Goal: Information Seeking & Learning: Learn about a topic

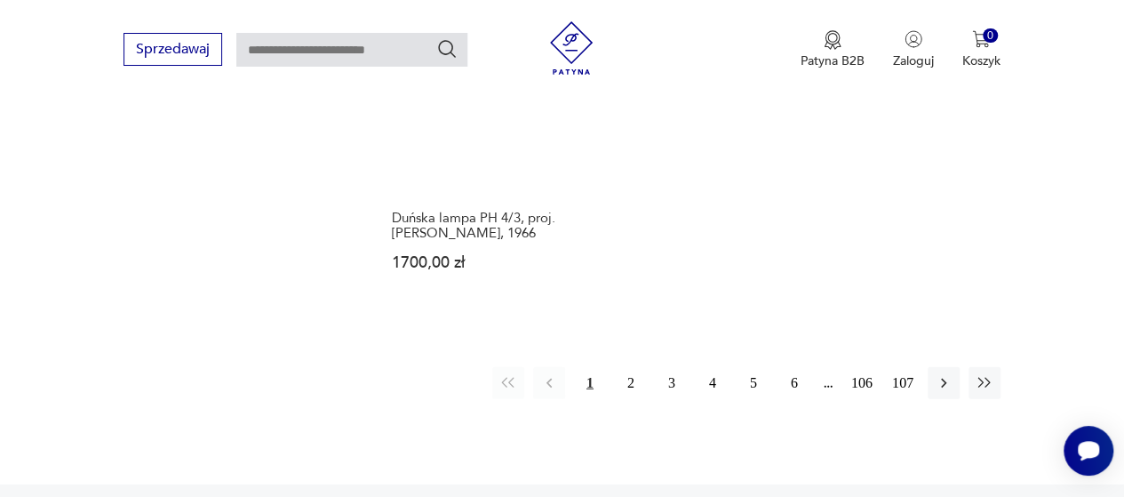
scroll to position [2604, 0]
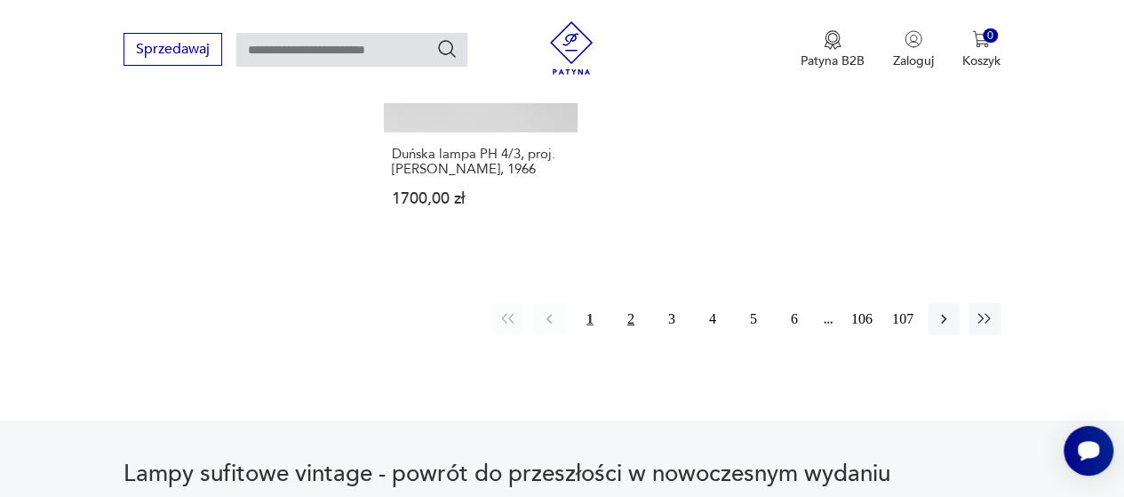
click at [617, 303] on button "2" at bounding box center [631, 319] width 32 height 32
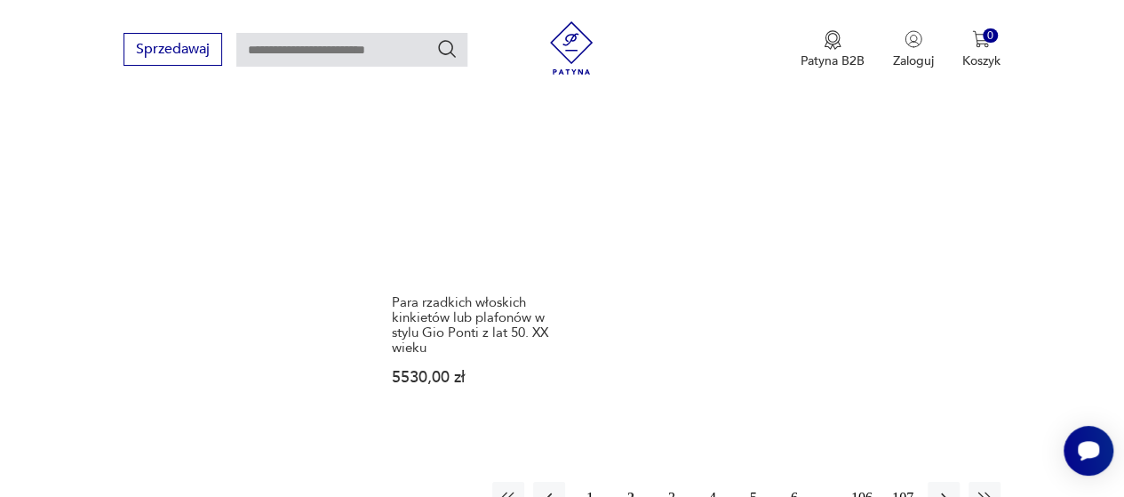
scroll to position [2604, 0]
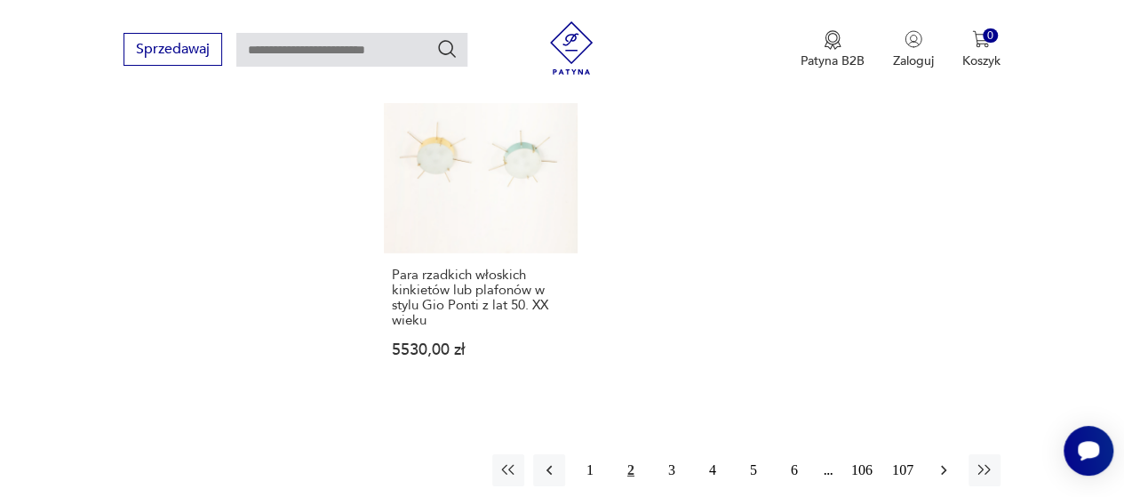
click at [947, 461] on icon "button" at bounding box center [944, 470] width 18 height 18
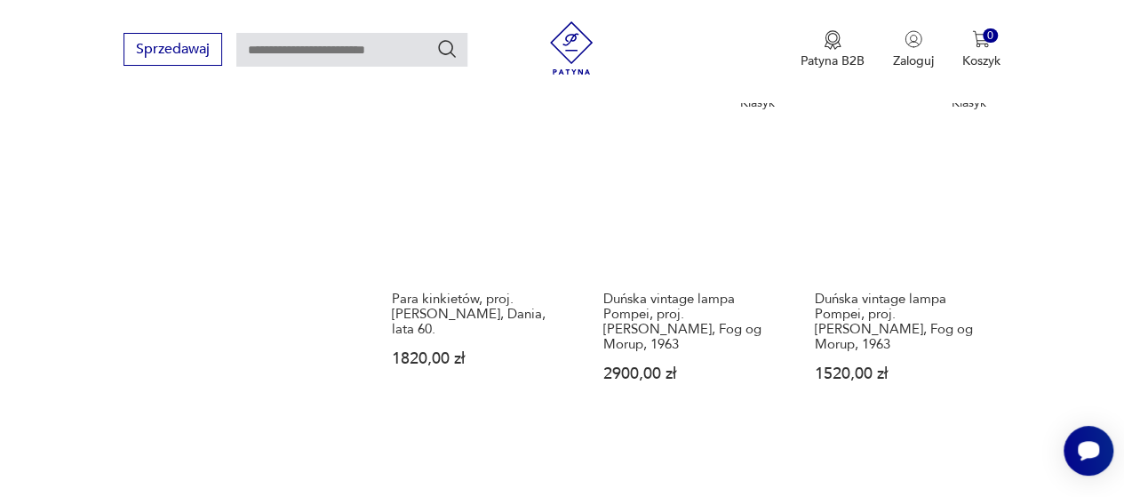
scroll to position [2515, 0]
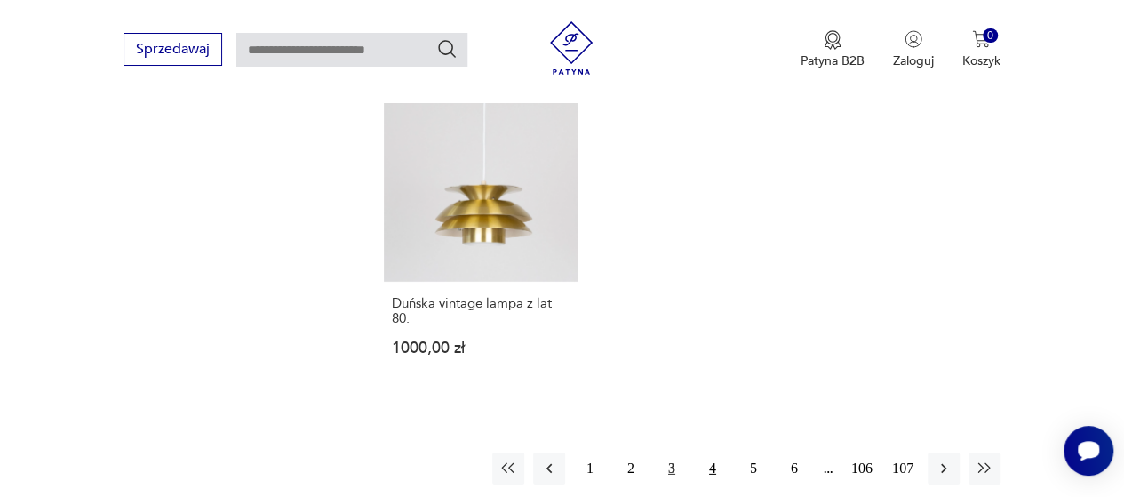
click at [708, 452] on button "4" at bounding box center [713, 468] width 32 height 32
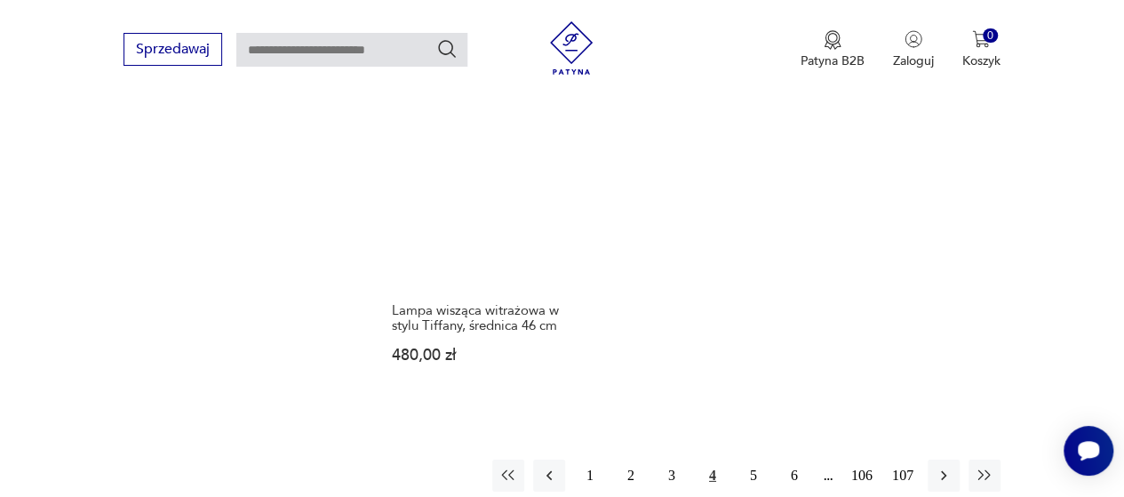
scroll to position [2604, 0]
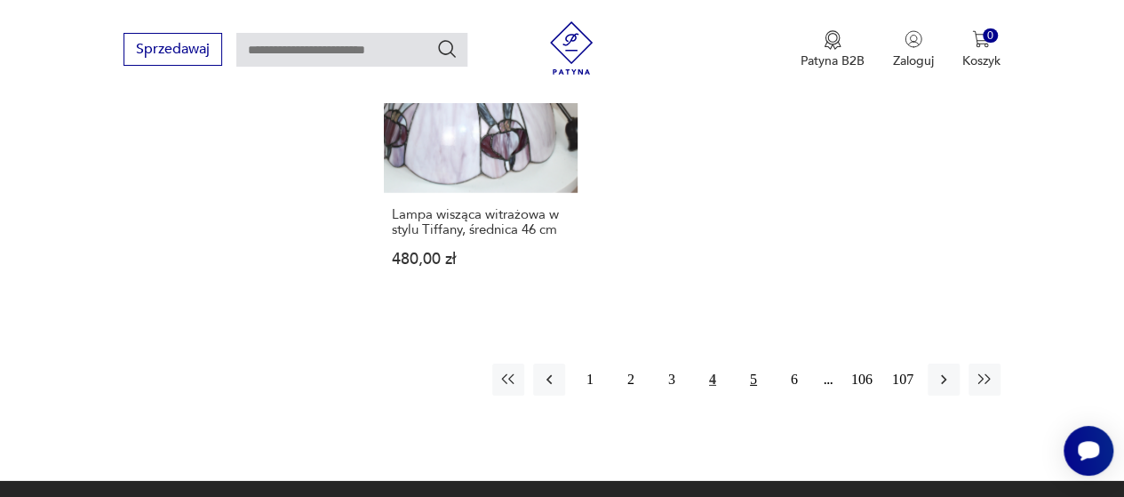
click at [750, 363] on button "5" at bounding box center [754, 379] width 32 height 32
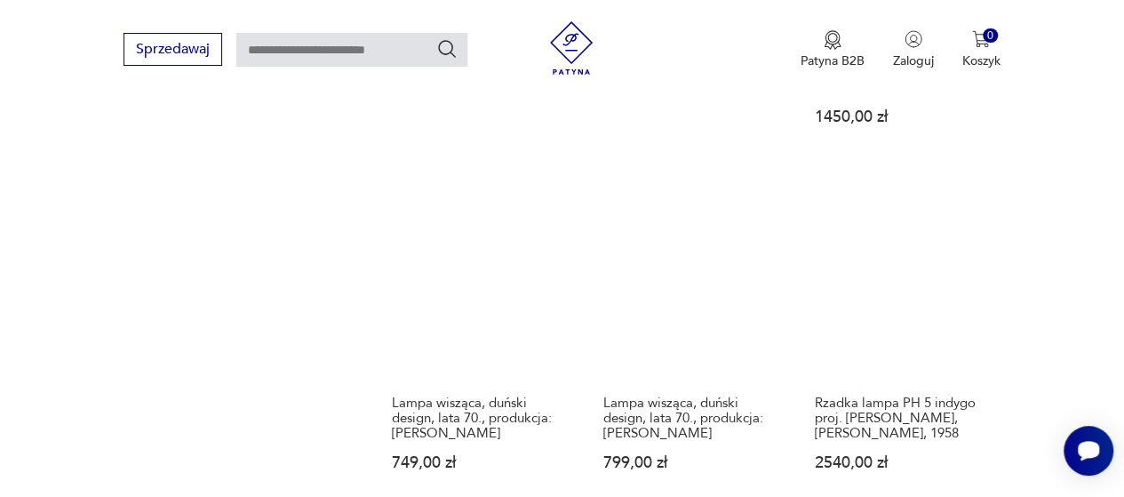
scroll to position [2515, 0]
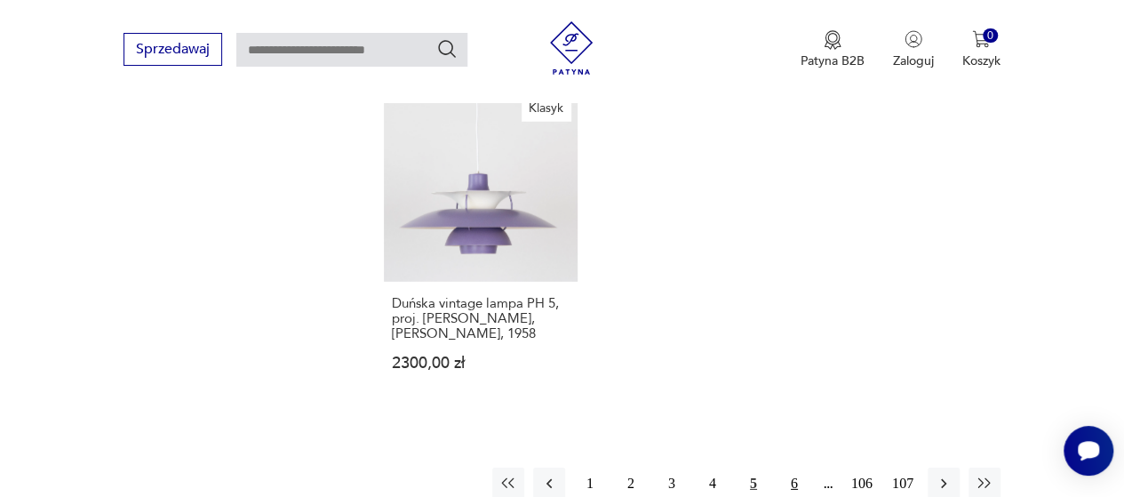
click at [791, 467] on button "6" at bounding box center [795, 483] width 32 height 32
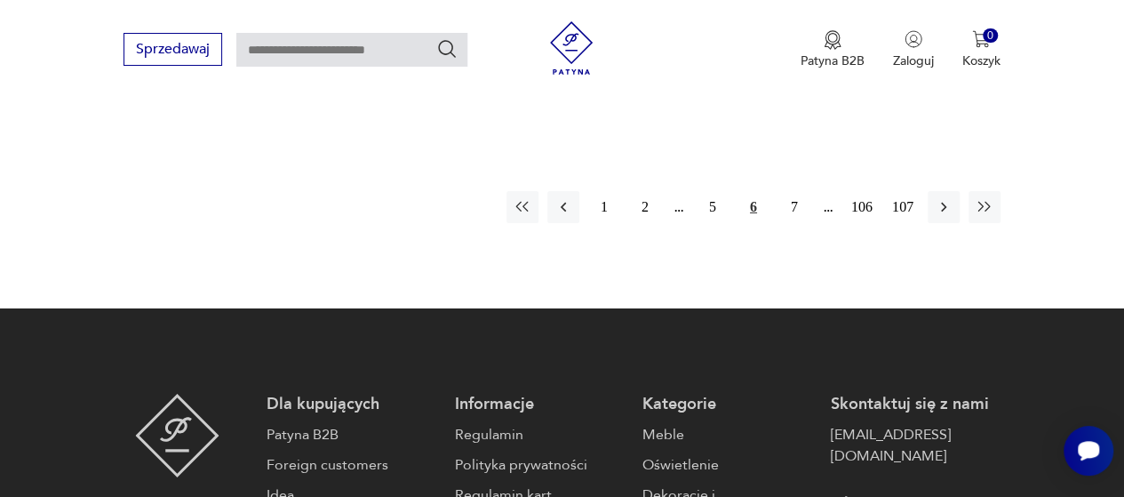
scroll to position [2782, 0]
click at [794, 191] on button "7" at bounding box center [795, 207] width 32 height 32
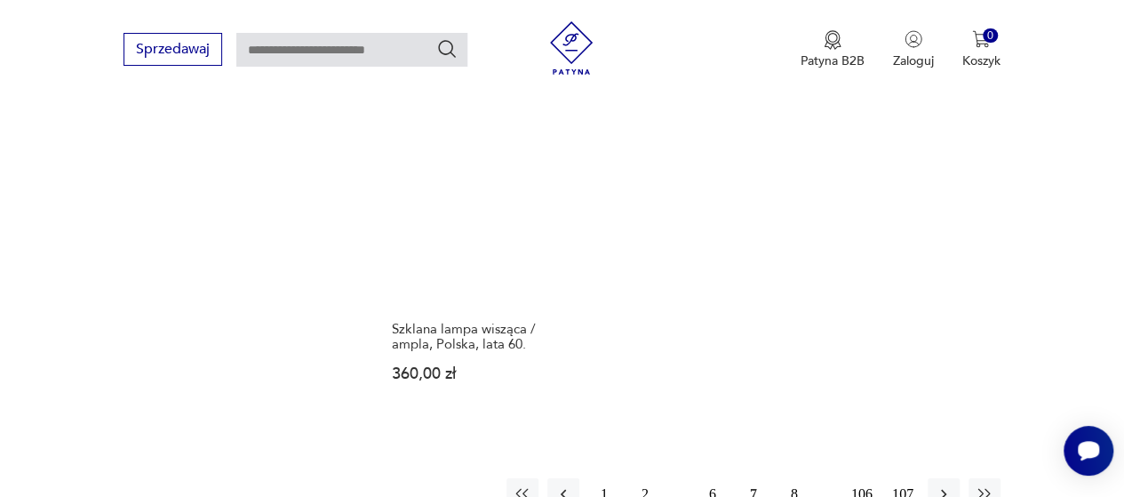
scroll to position [2515, 0]
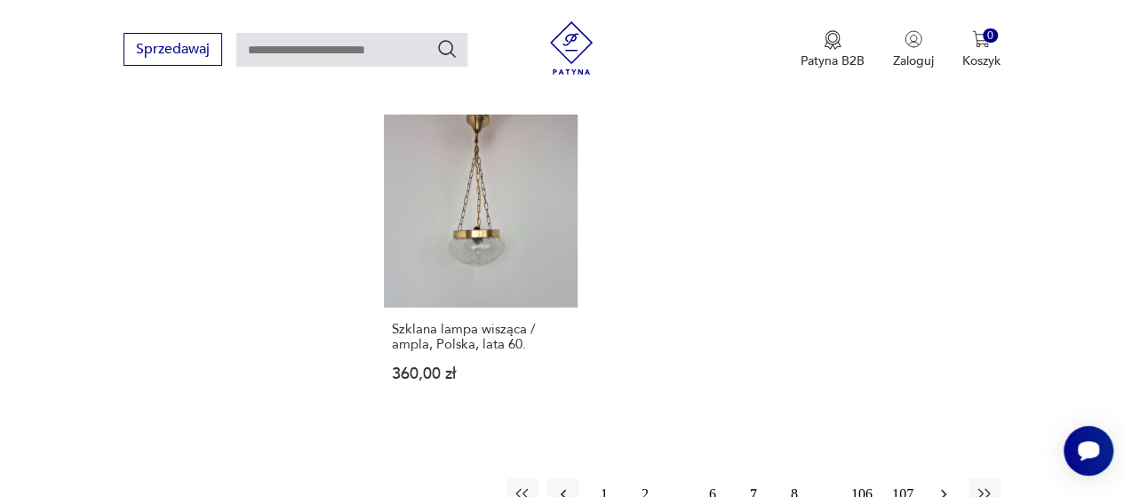
click at [949, 485] on icon "button" at bounding box center [944, 494] width 18 height 18
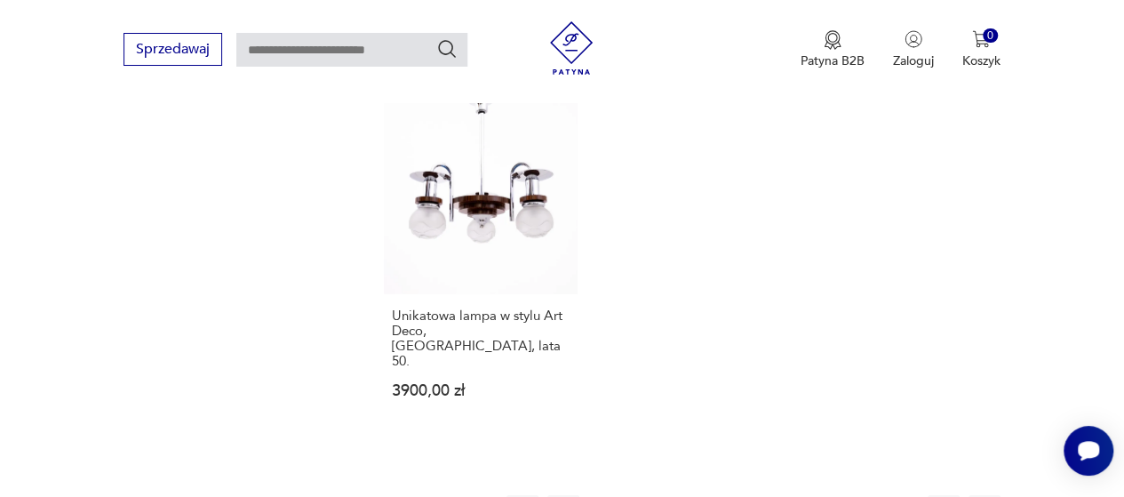
scroll to position [2515, 0]
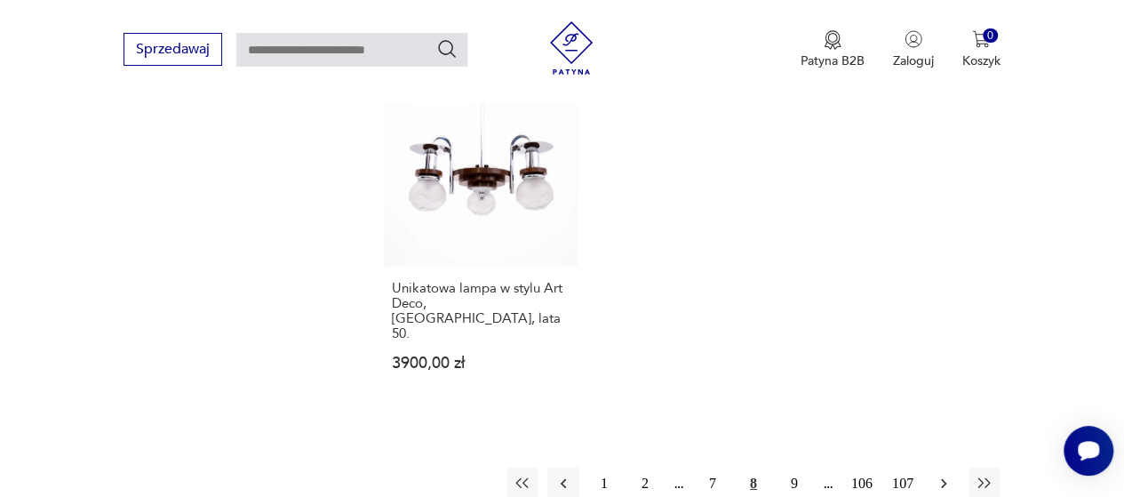
click at [942, 475] on icon "button" at bounding box center [944, 484] width 18 height 18
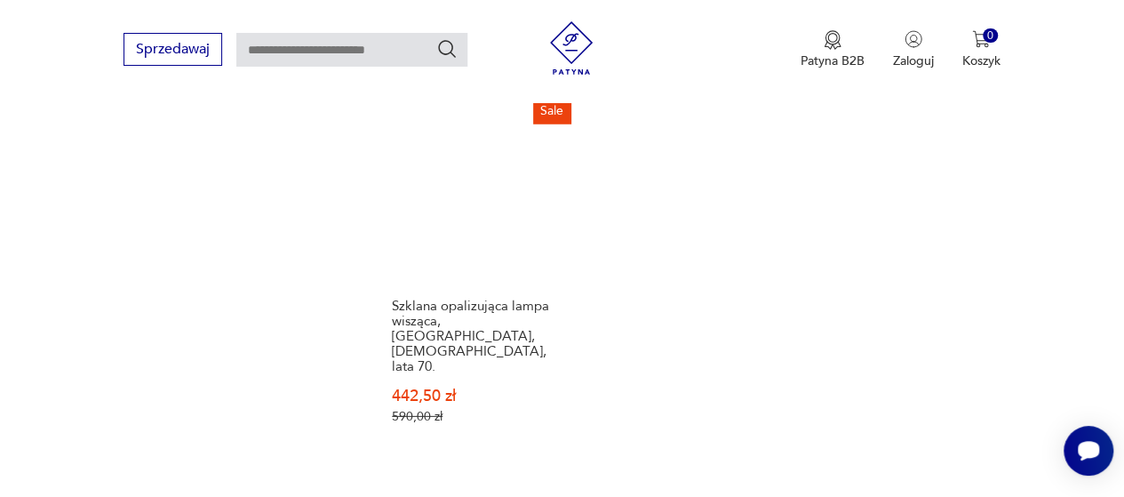
scroll to position [2515, 0]
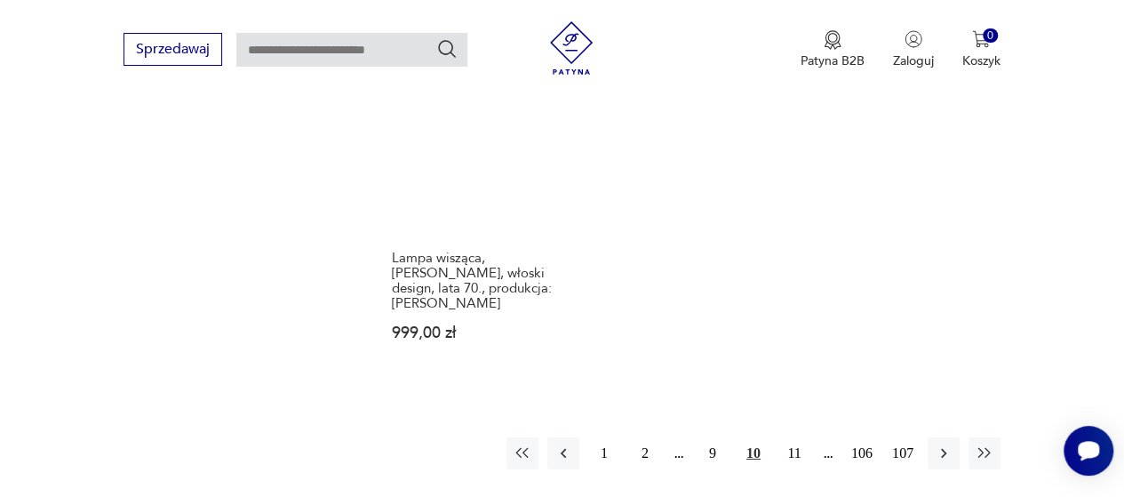
scroll to position [2604, 0]
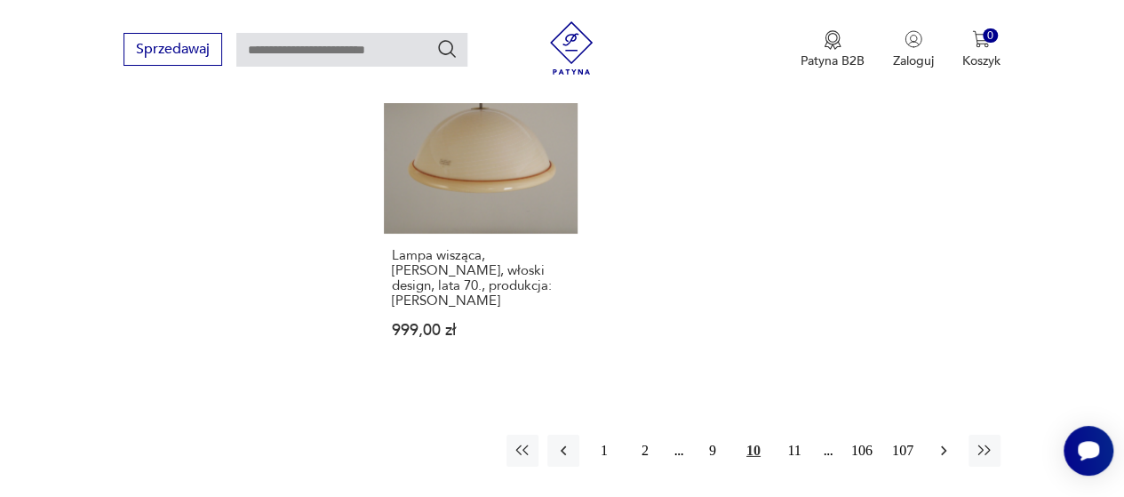
click at [937, 442] on icon "button" at bounding box center [944, 451] width 18 height 18
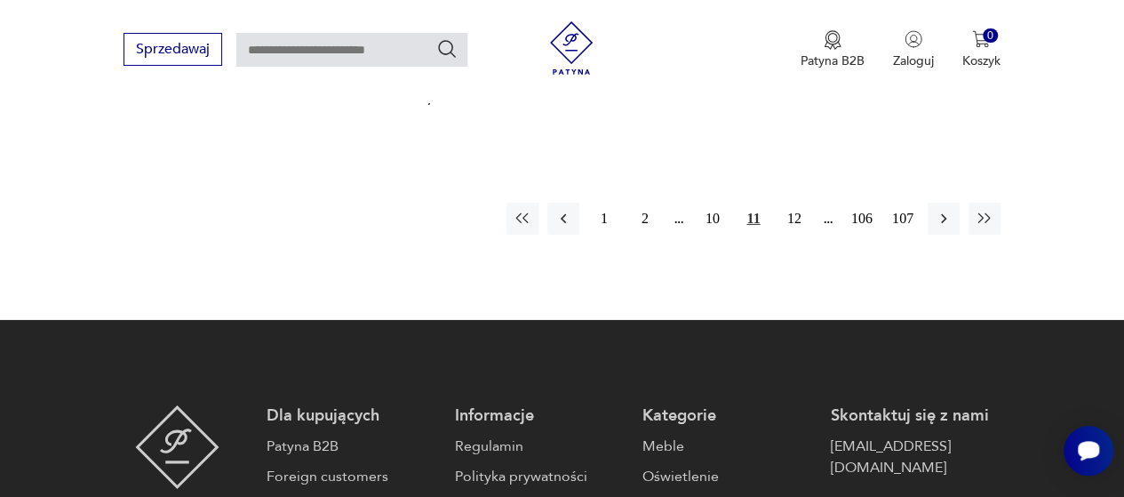
scroll to position [2782, 0]
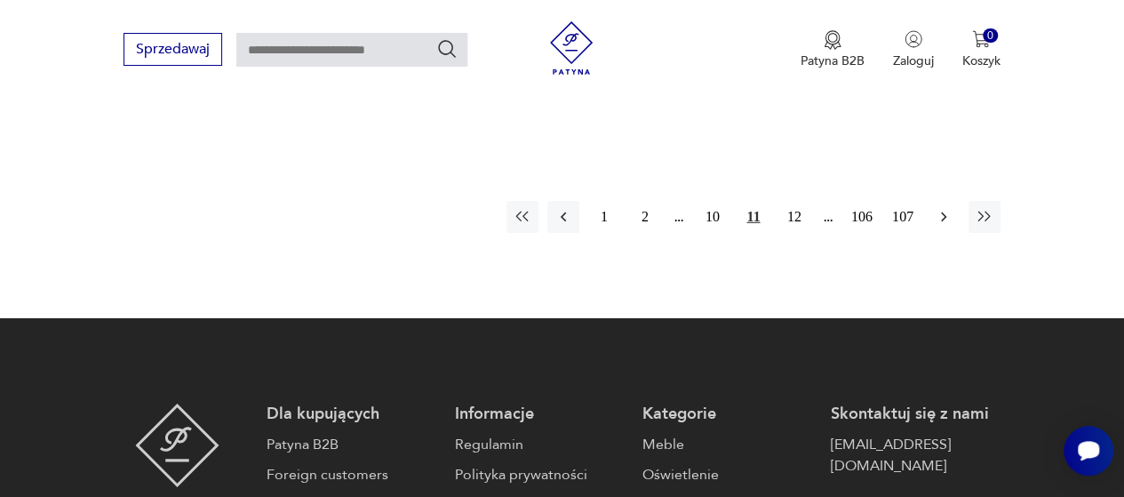
click at [931, 201] on button "button" at bounding box center [944, 217] width 32 height 32
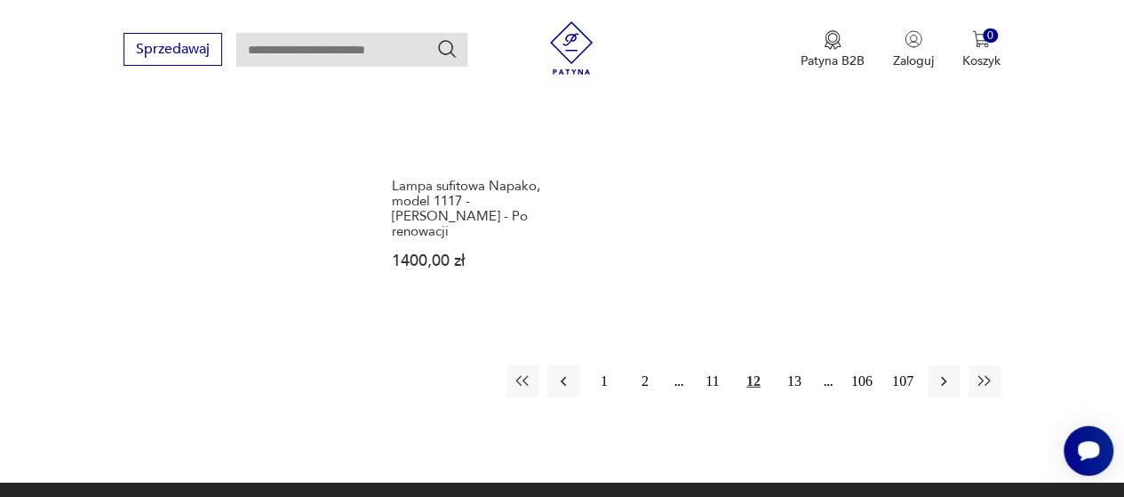
scroll to position [2604, 0]
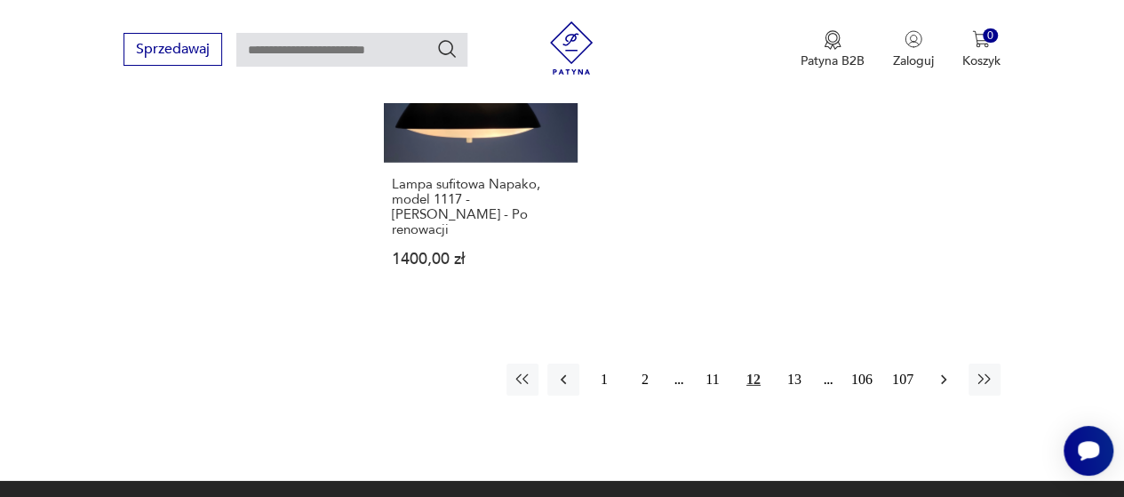
click at [937, 371] on icon "button" at bounding box center [944, 380] width 18 height 18
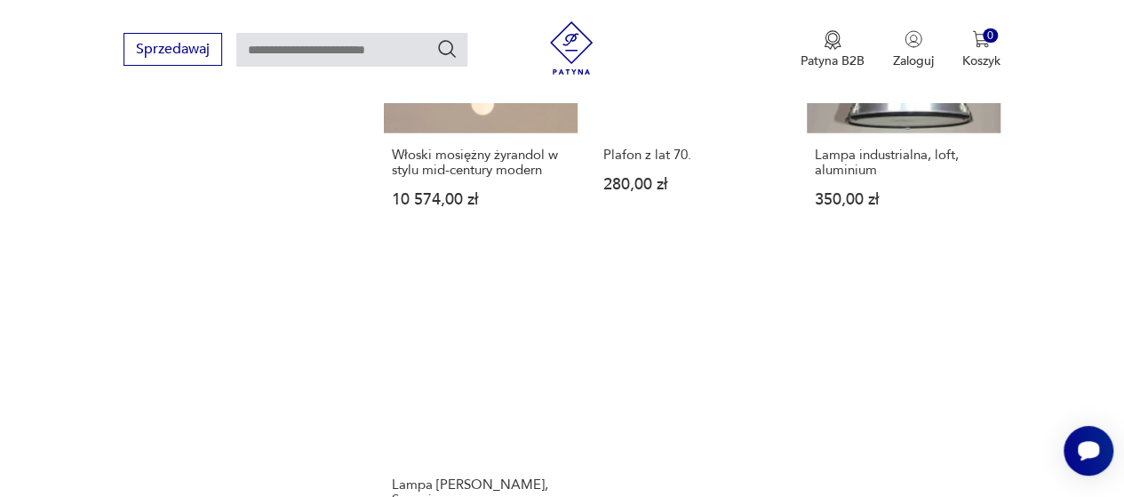
scroll to position [2426, 0]
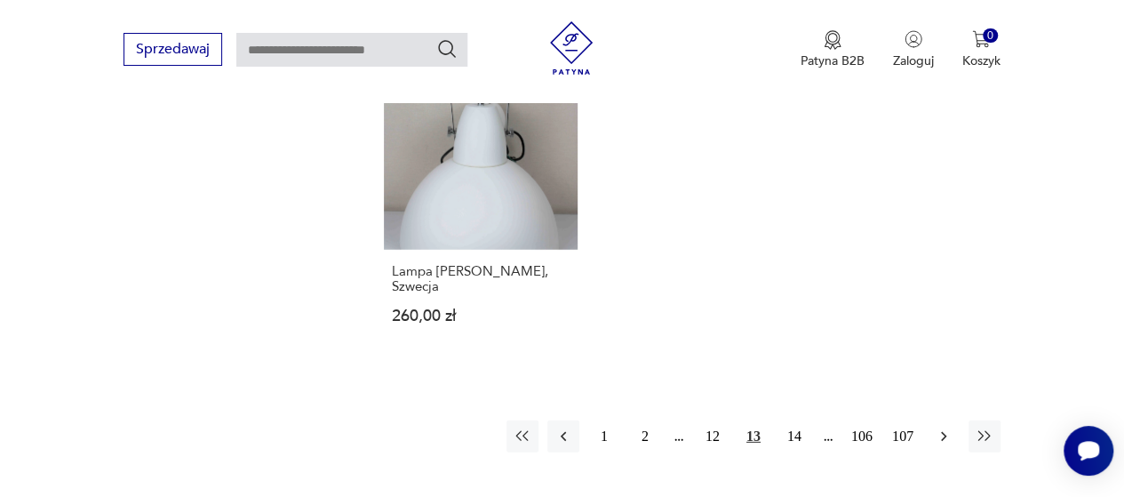
click at [931, 420] on button "button" at bounding box center [944, 436] width 32 height 32
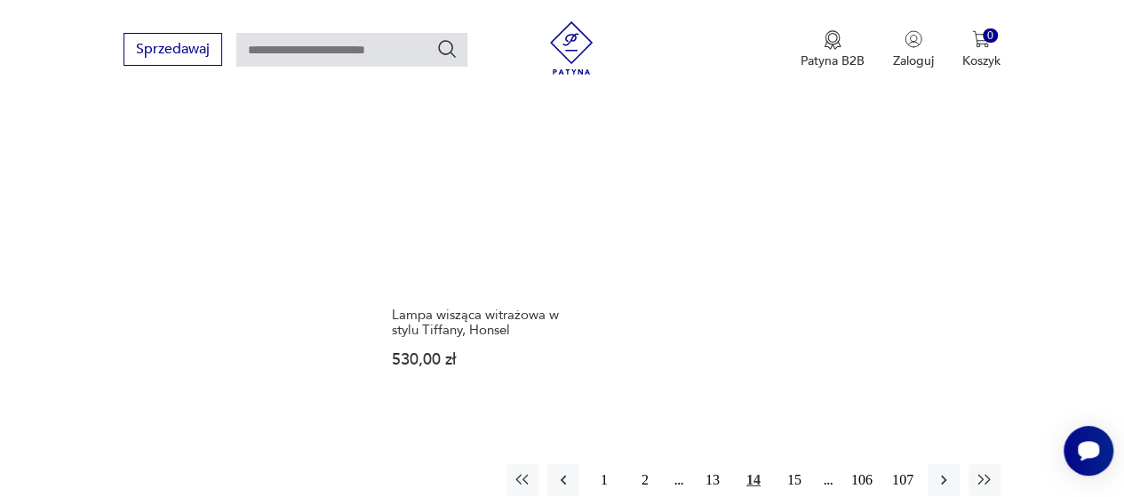
scroll to position [2604, 0]
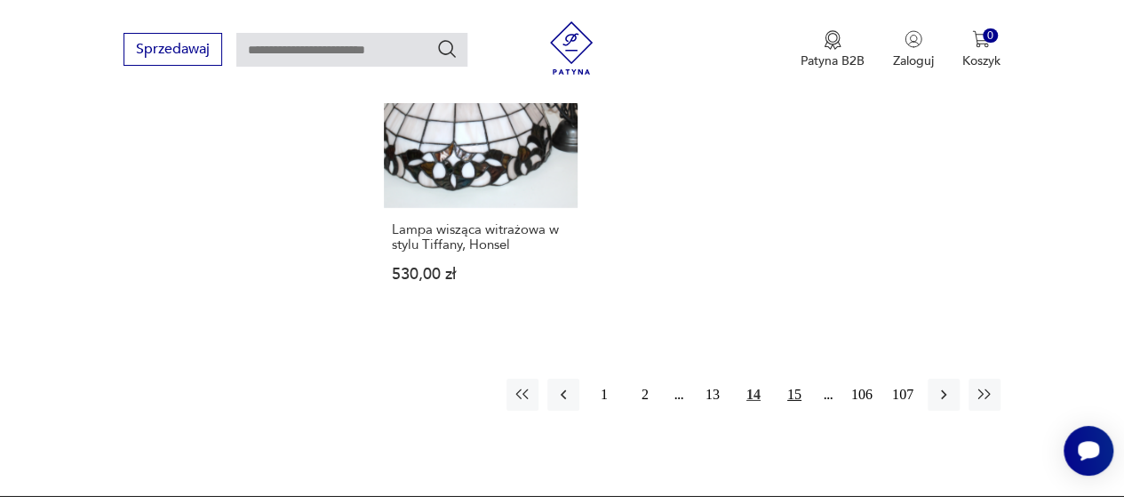
click at [797, 379] on button "15" at bounding box center [795, 395] width 32 height 32
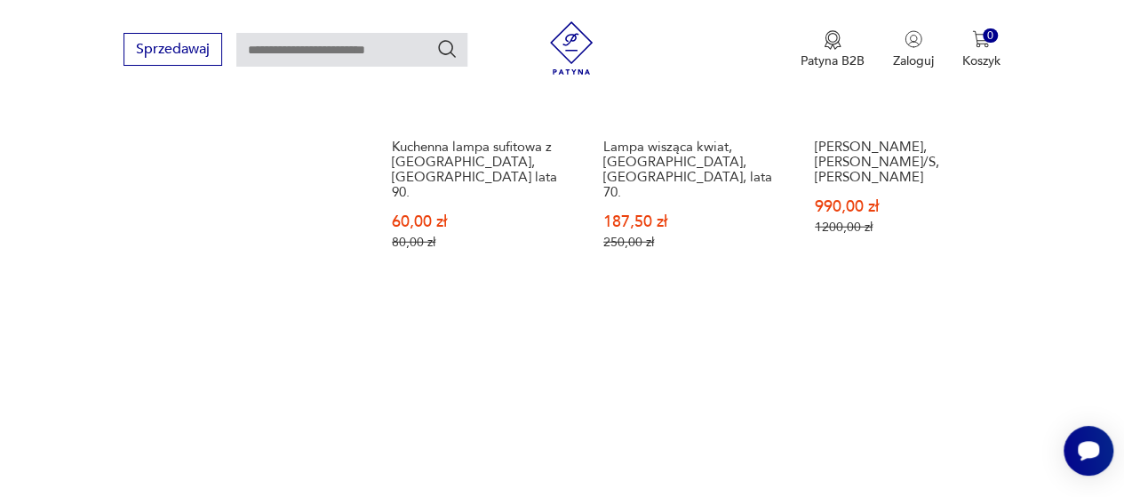
scroll to position [2604, 0]
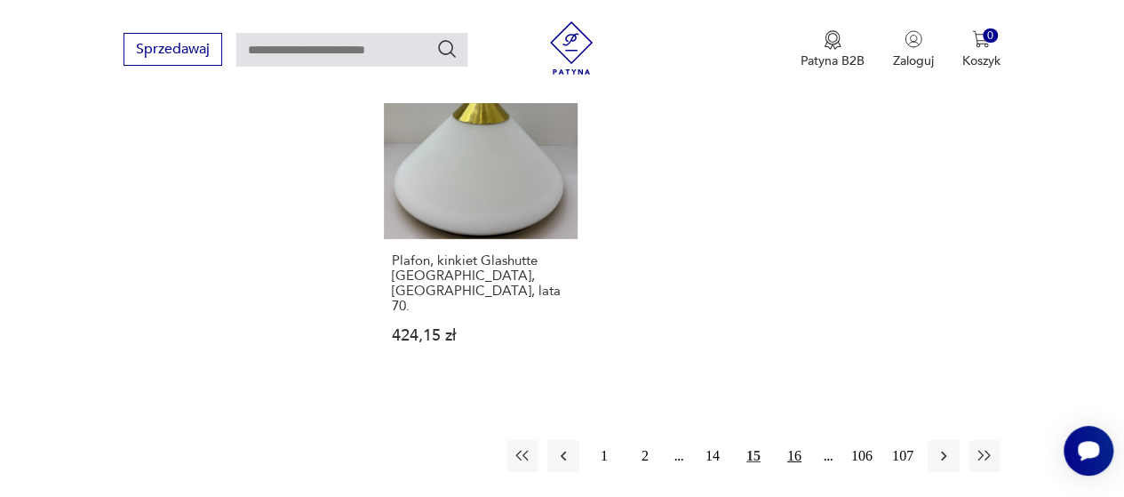
click at [798, 440] on button "16" at bounding box center [795, 456] width 32 height 32
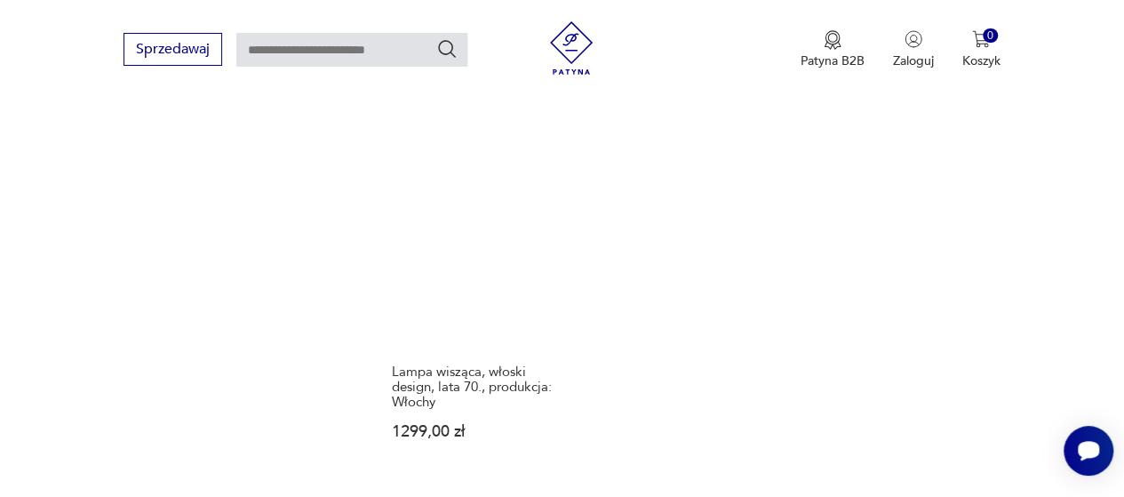
scroll to position [2515, 0]
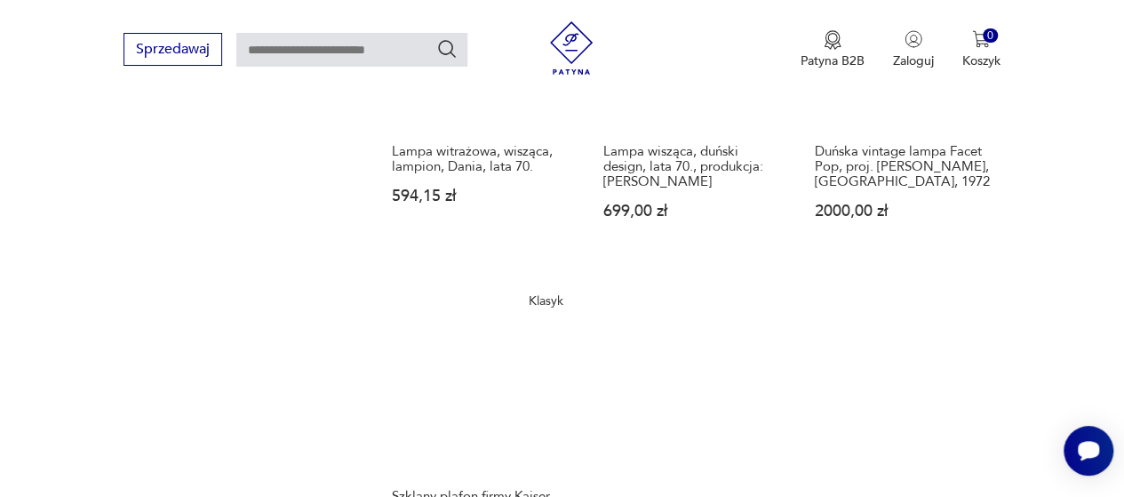
scroll to position [2693, 0]
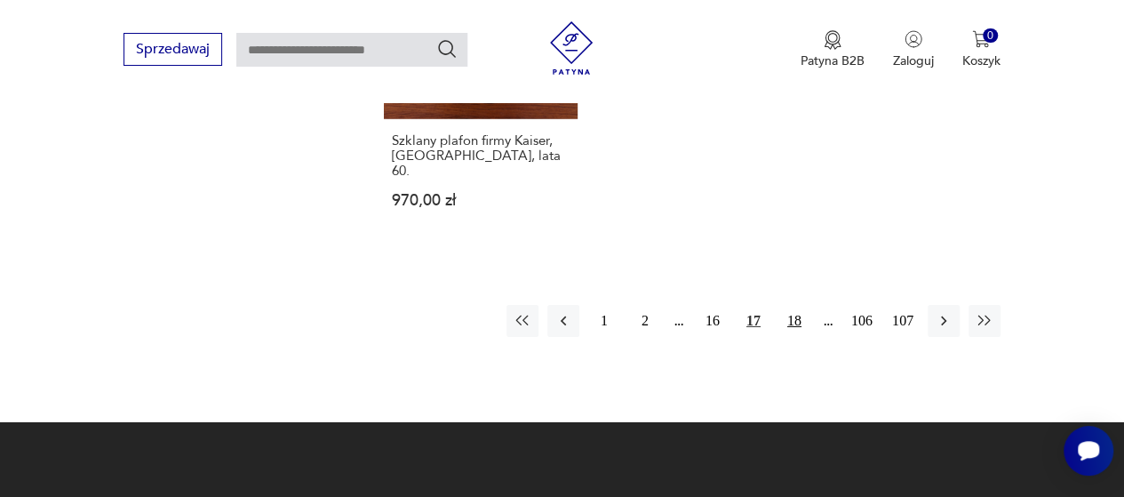
click at [792, 305] on button "18" at bounding box center [795, 321] width 32 height 32
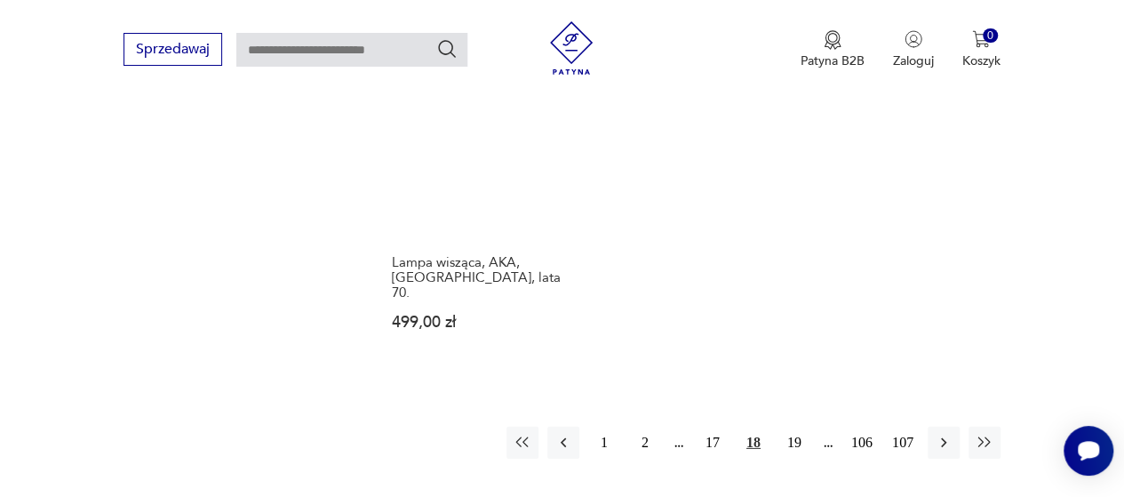
scroll to position [2604, 0]
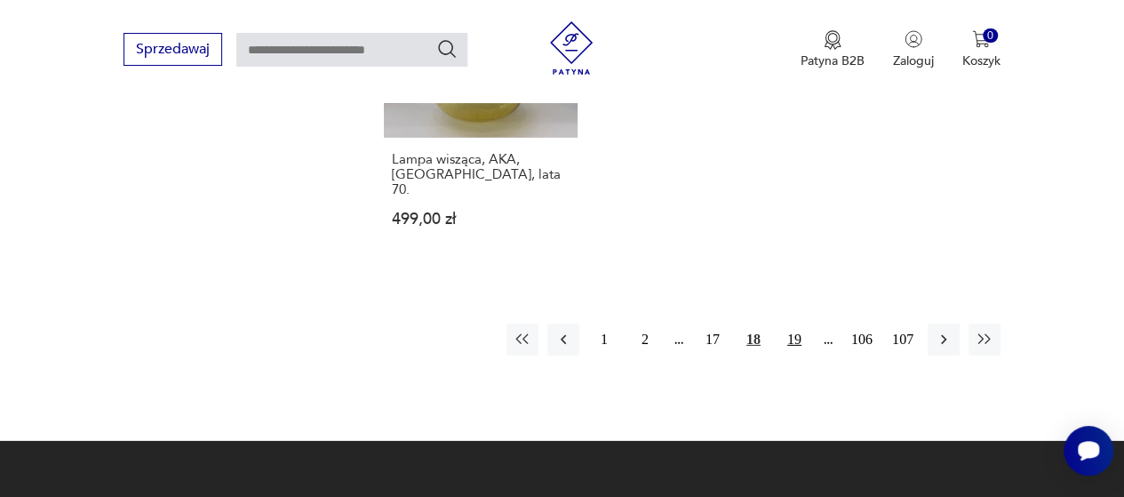
click at [797, 324] on button "19" at bounding box center [795, 340] width 32 height 32
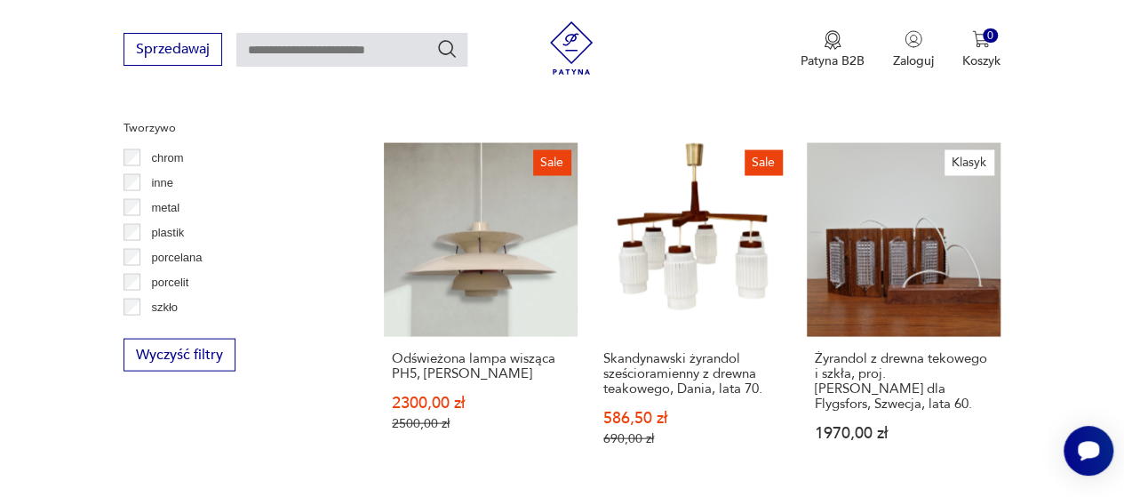
scroll to position [1804, 0]
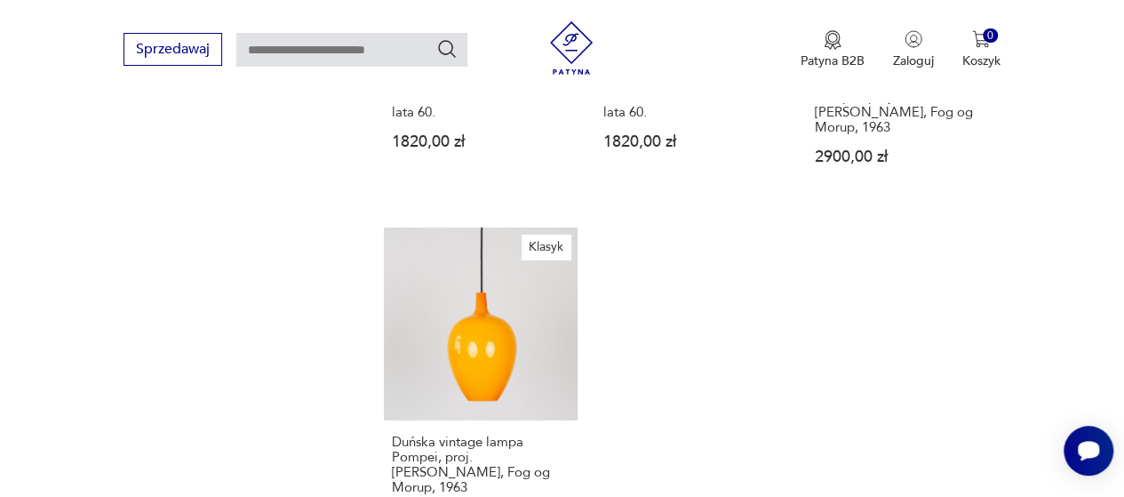
scroll to position [2604, 0]
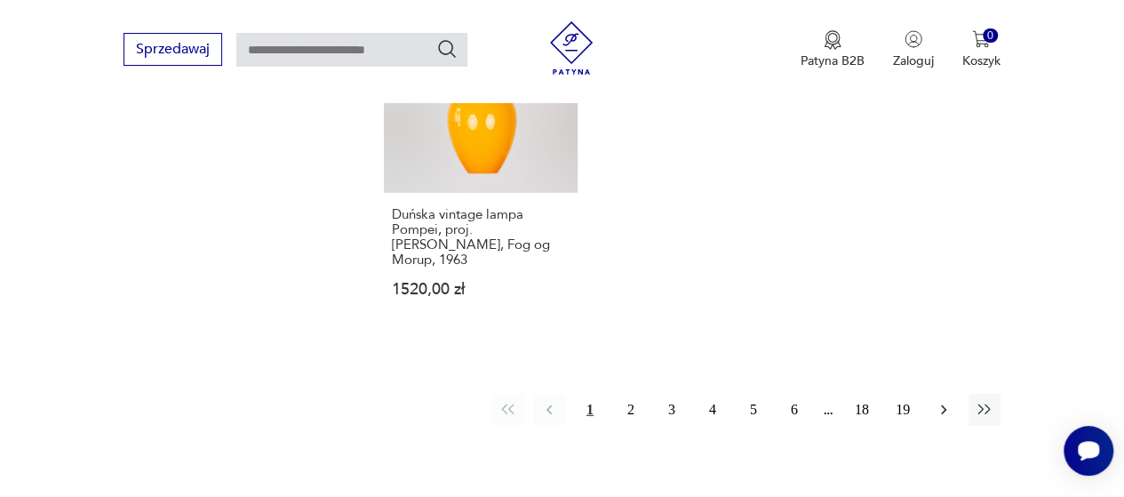
click at [942, 401] on icon "button" at bounding box center [944, 410] width 18 height 18
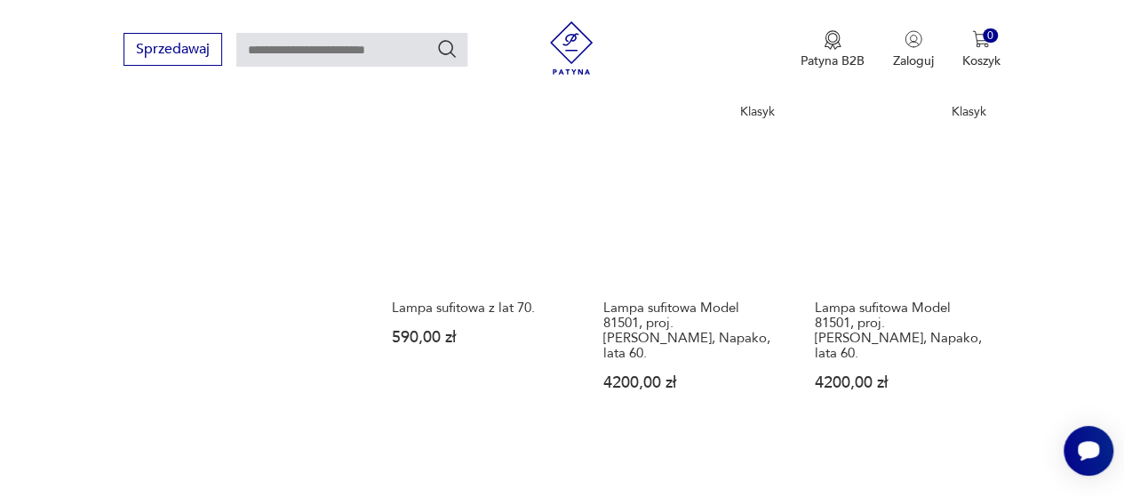
scroll to position [2605, 0]
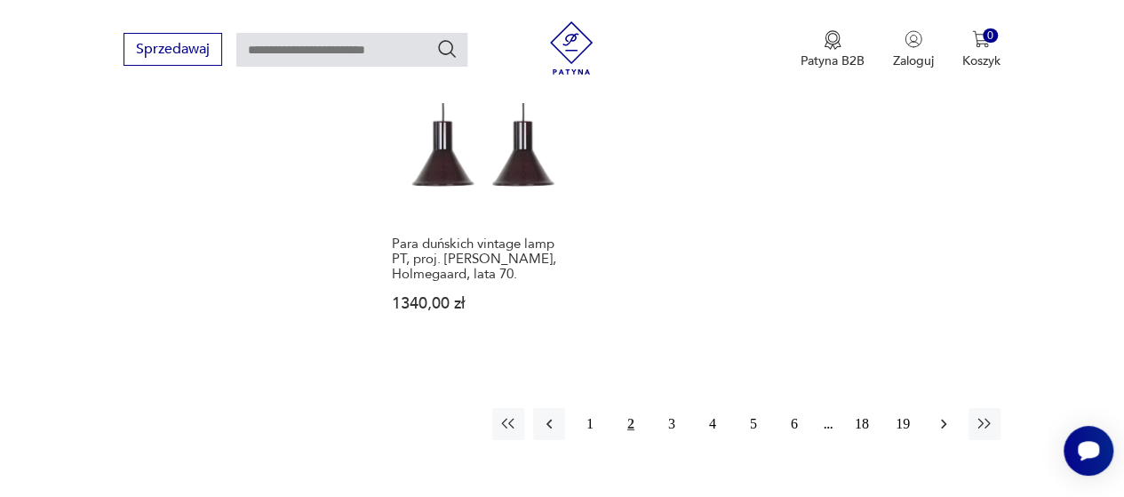
click at [942, 415] on icon "button" at bounding box center [944, 424] width 18 height 18
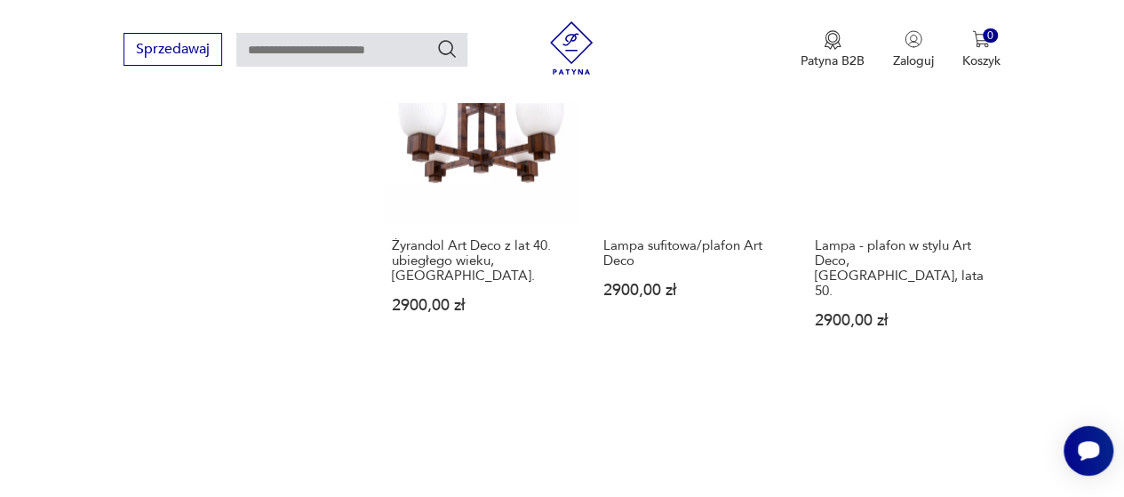
scroll to position [2515, 0]
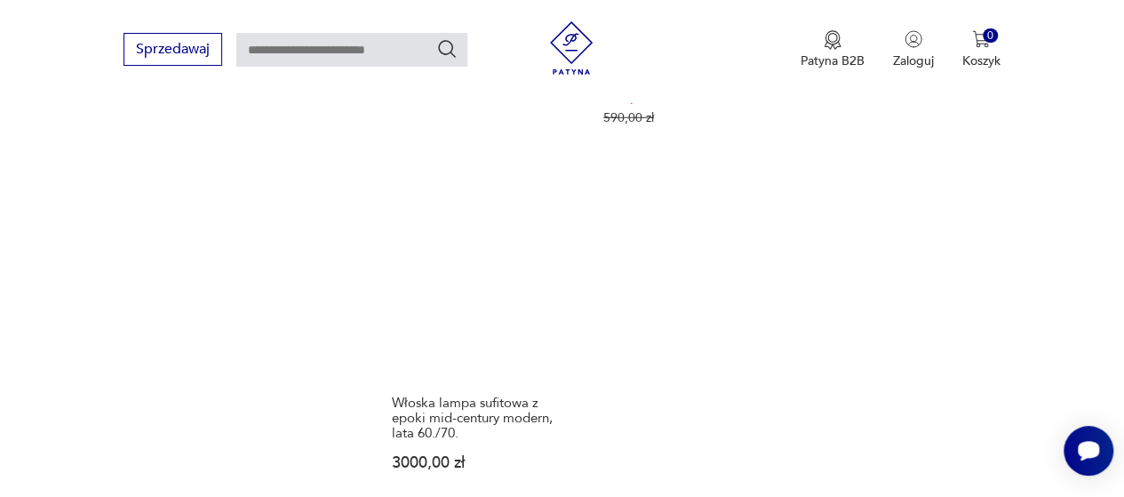
scroll to position [2693, 0]
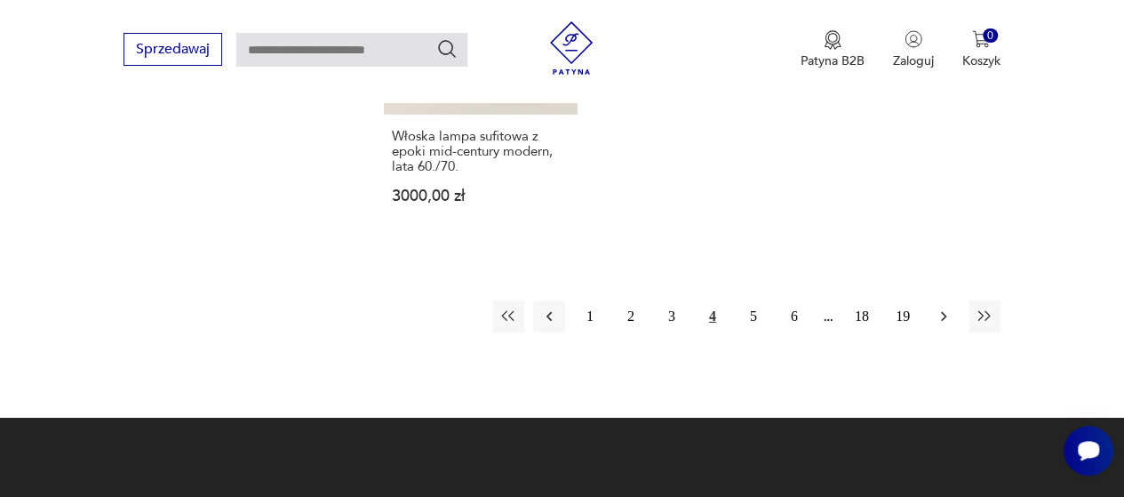
click at [949, 300] on button "button" at bounding box center [944, 316] width 32 height 32
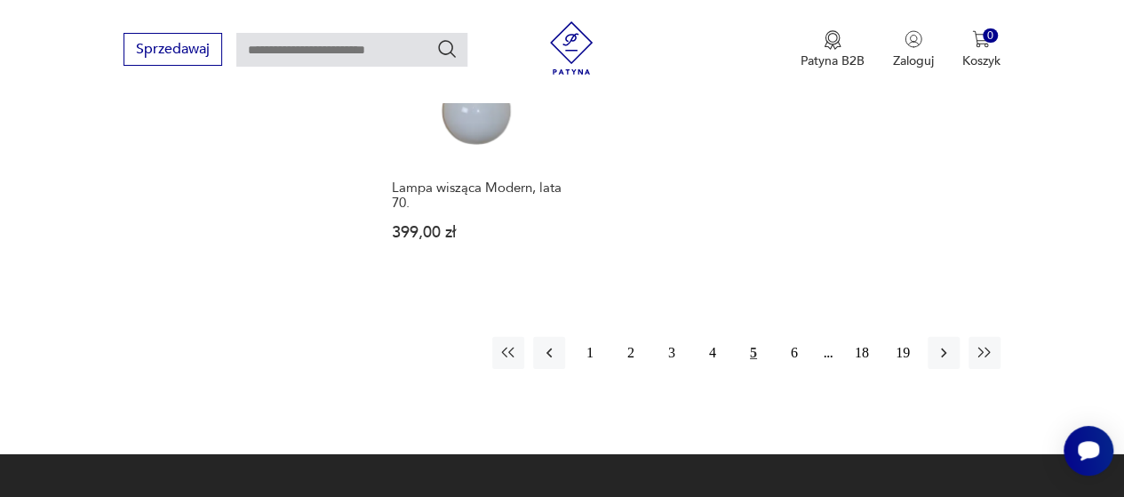
scroll to position [2693, 0]
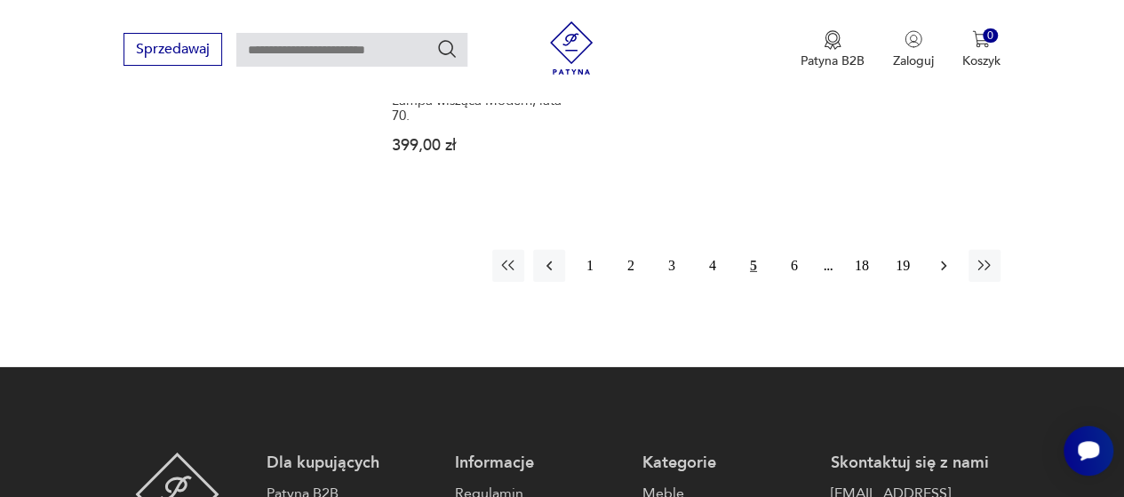
click at [947, 257] on icon "button" at bounding box center [944, 266] width 18 height 18
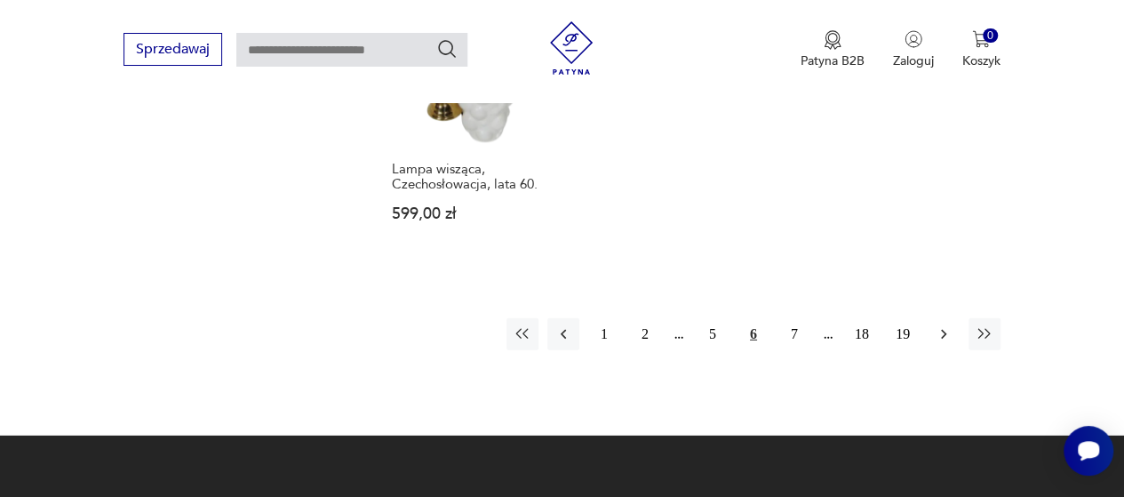
scroll to position [2515, 0]
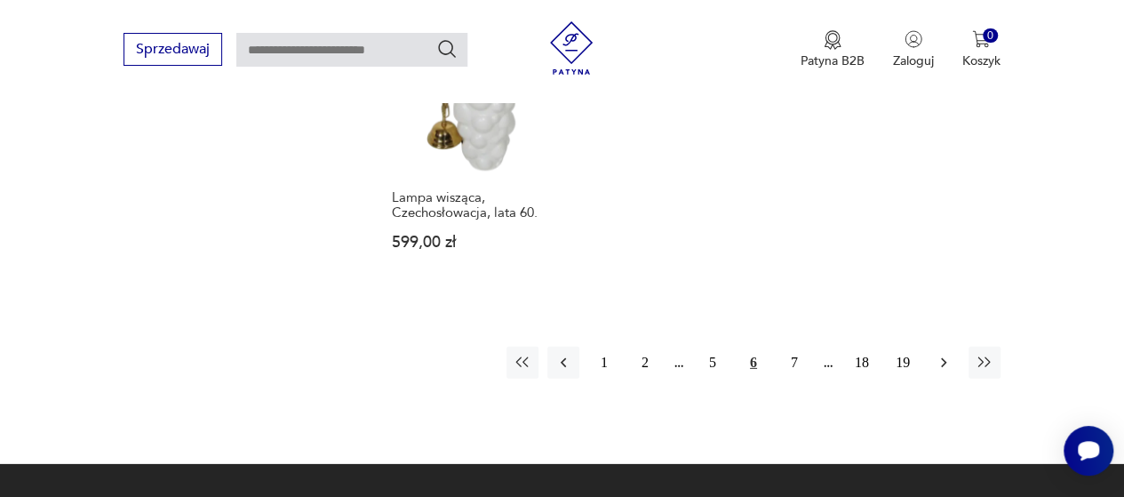
click at [944, 354] on icon "button" at bounding box center [944, 363] width 18 height 18
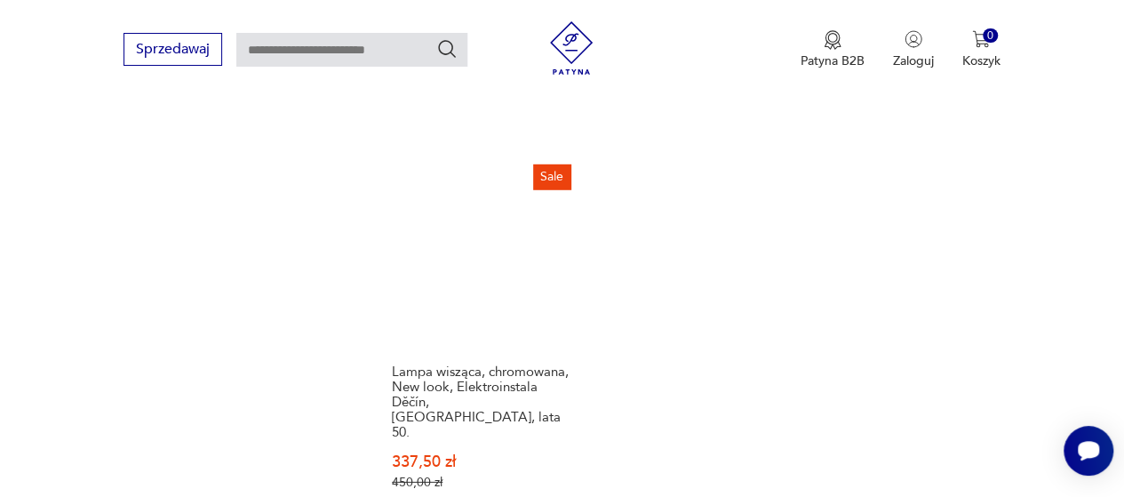
scroll to position [2604, 0]
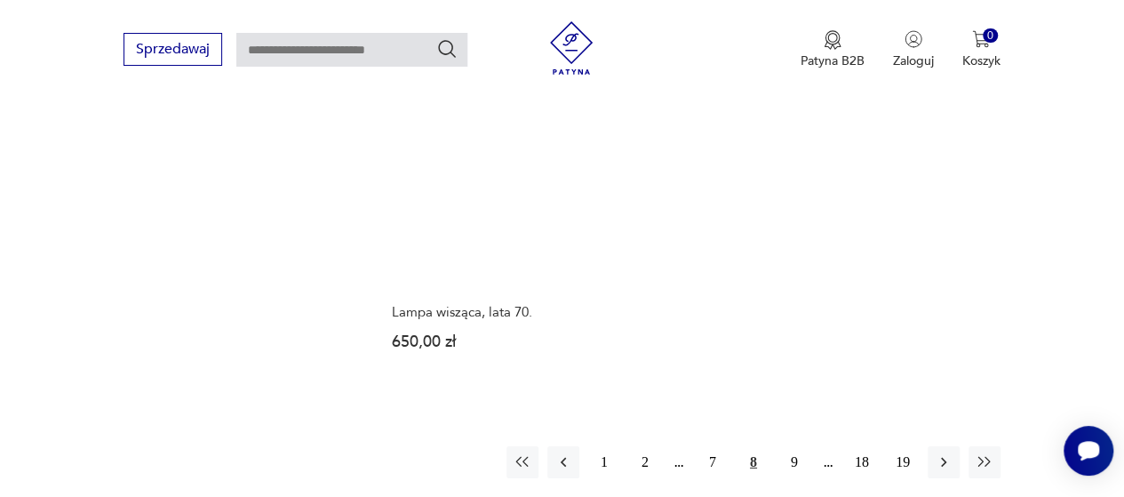
scroll to position [2604, 0]
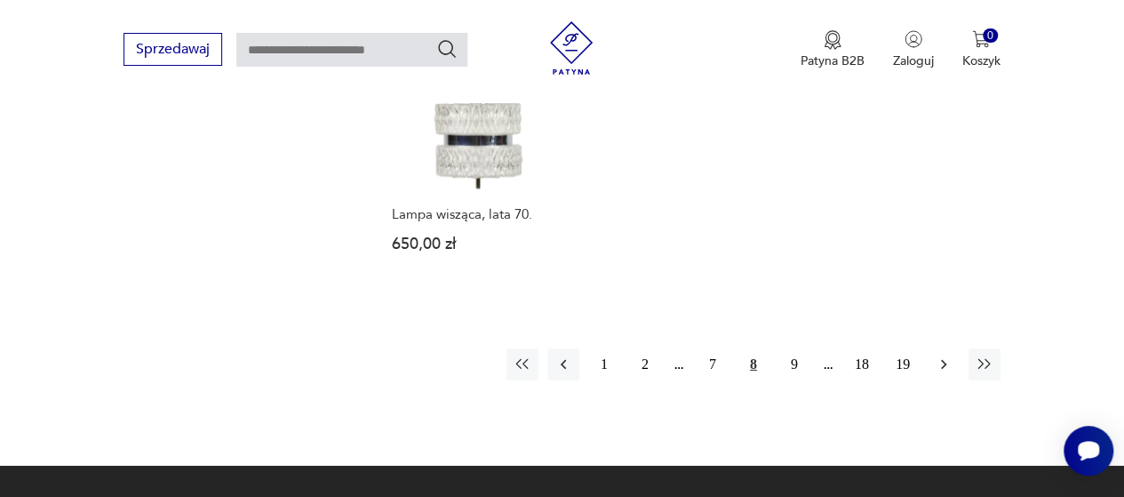
click at [947, 356] on icon "button" at bounding box center [944, 365] width 18 height 18
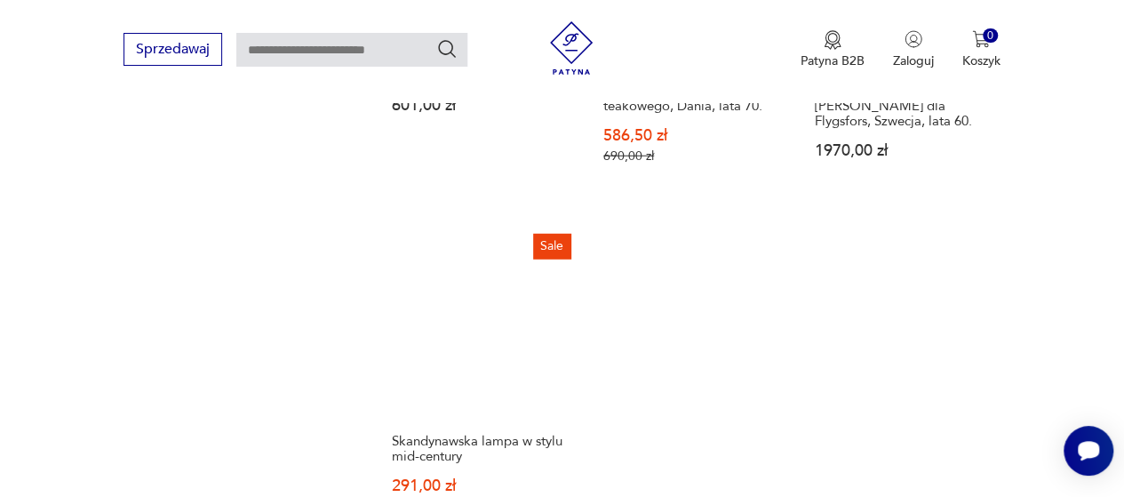
scroll to position [2604, 0]
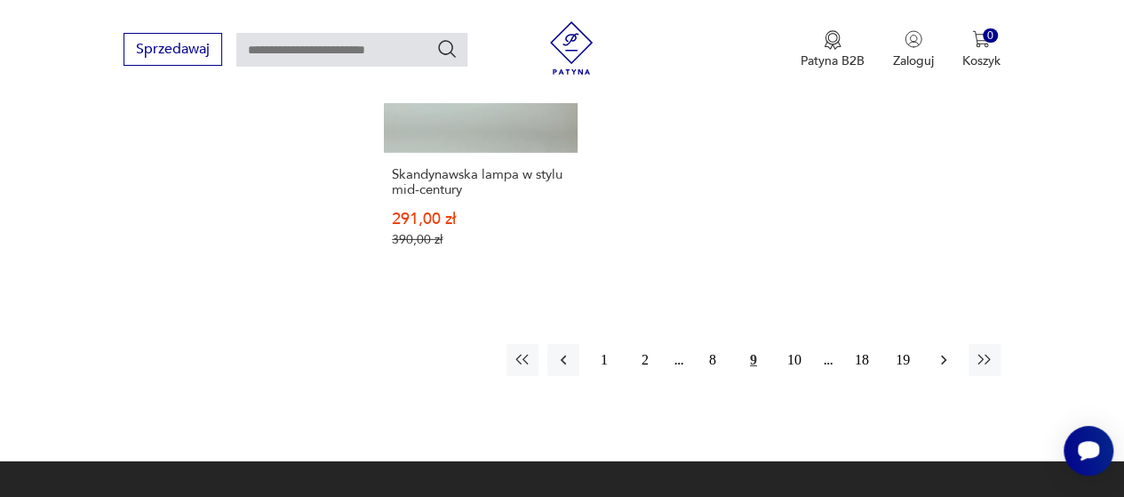
click at [935, 351] on icon "button" at bounding box center [944, 360] width 18 height 18
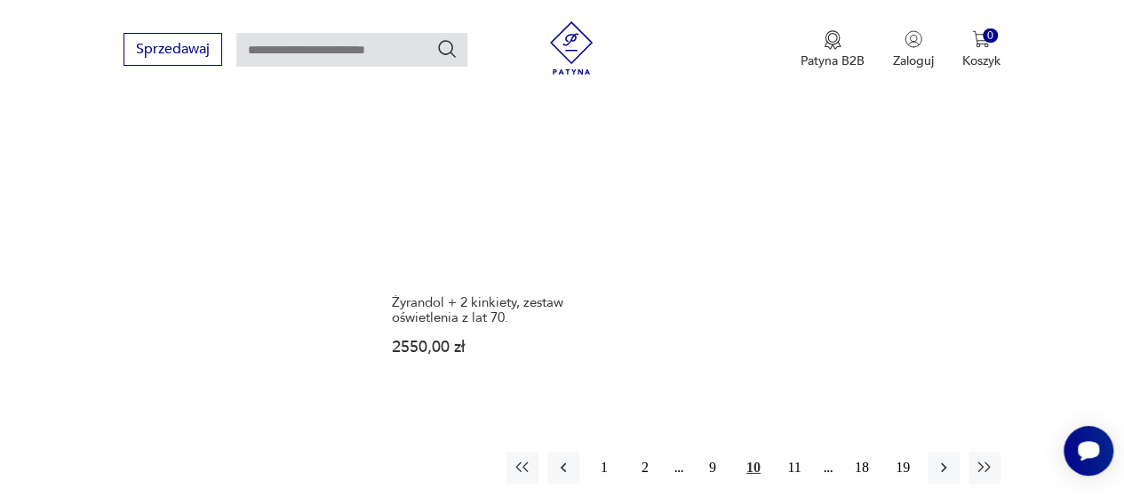
scroll to position [2604, 0]
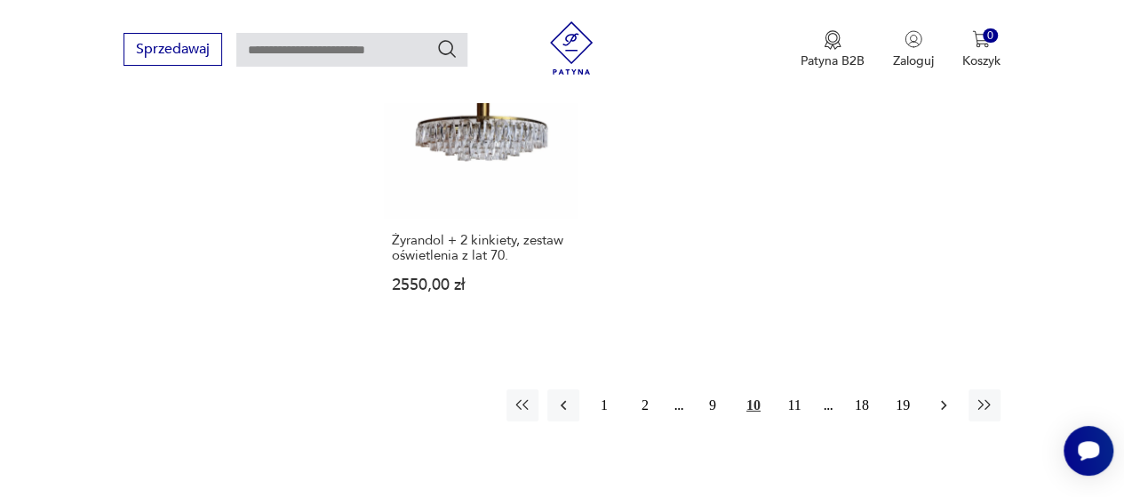
click at [937, 396] on icon "button" at bounding box center [944, 405] width 18 height 18
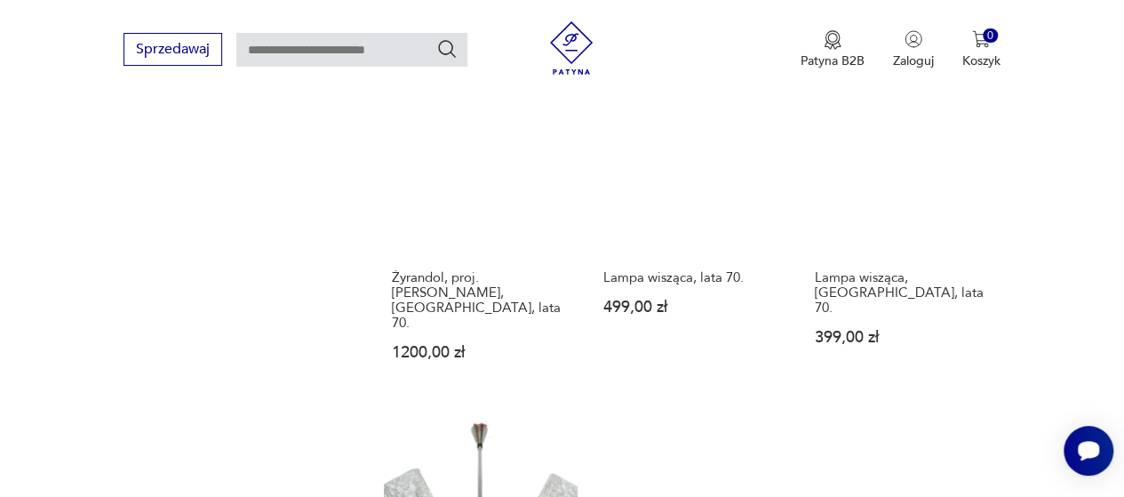
scroll to position [2426, 0]
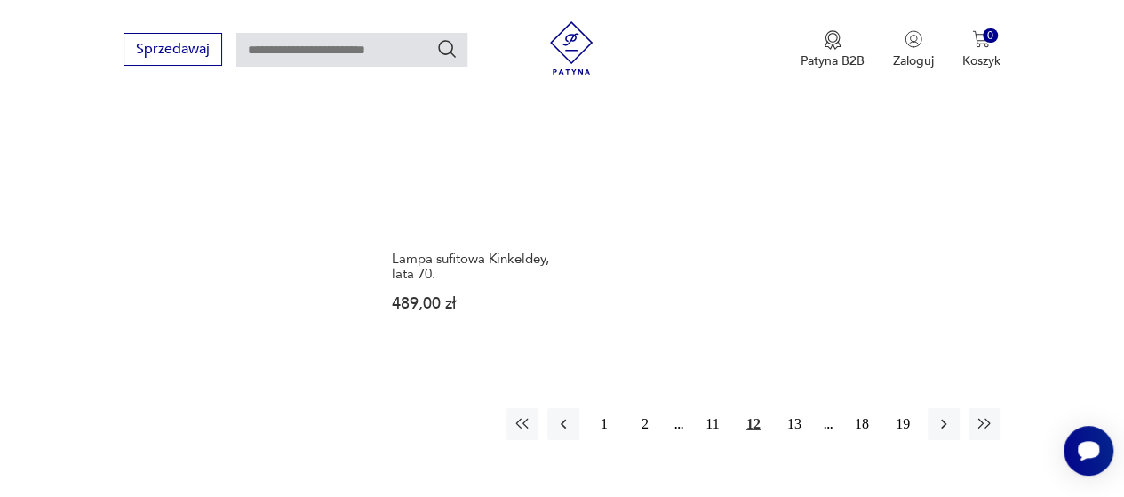
scroll to position [2693, 0]
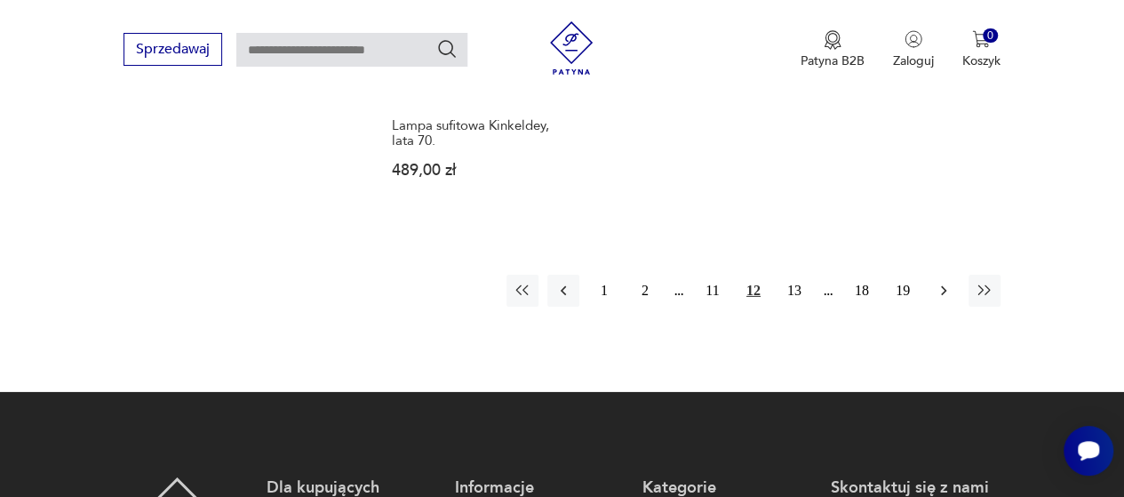
click at [944, 282] on icon "button" at bounding box center [944, 291] width 18 height 18
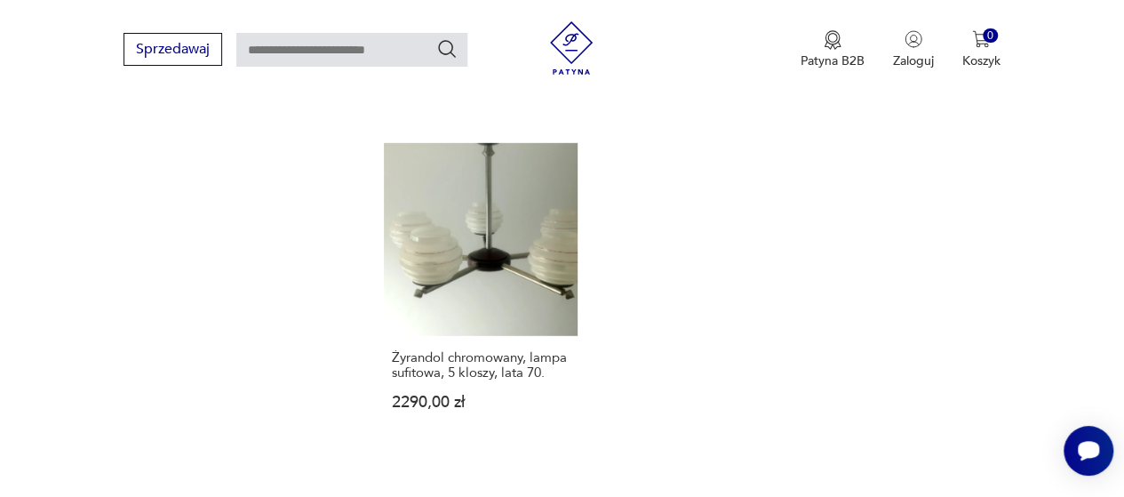
scroll to position [2426, 0]
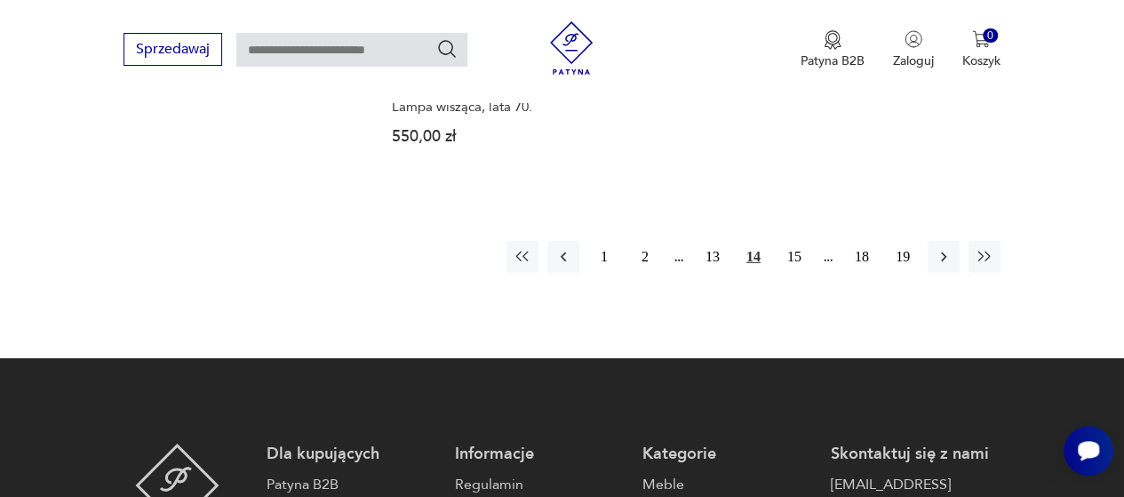
scroll to position [2693, 0]
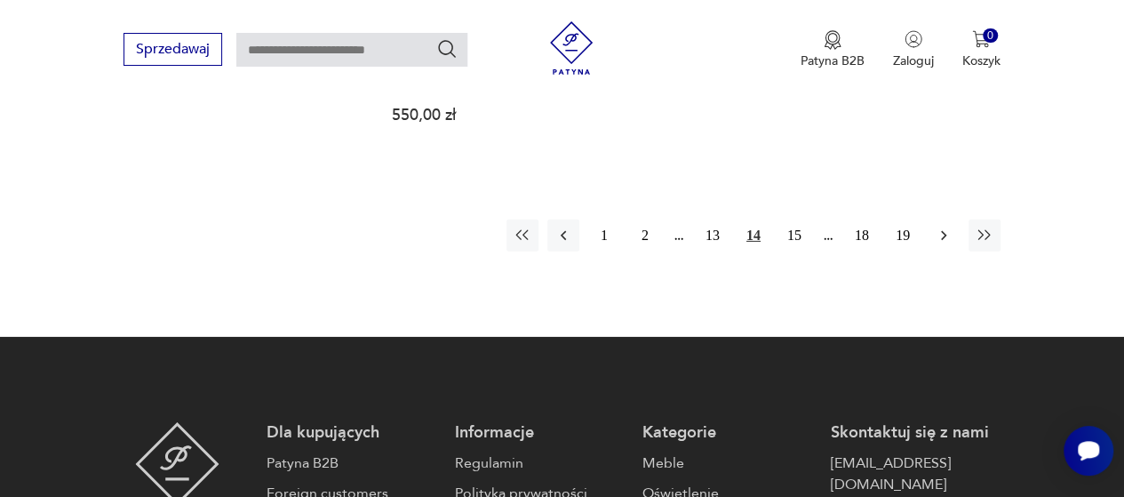
click at [940, 227] on icon "button" at bounding box center [944, 236] width 18 height 18
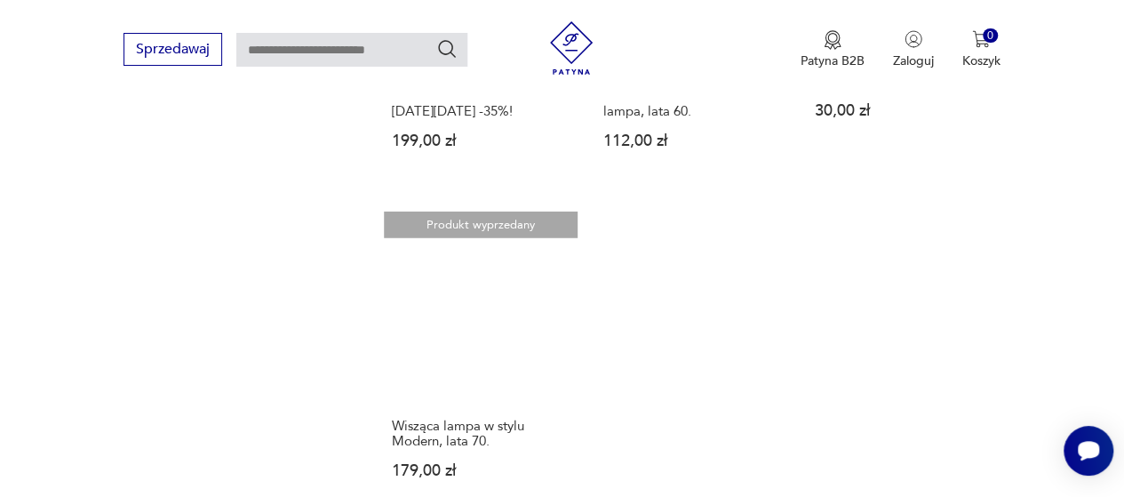
scroll to position [2604, 0]
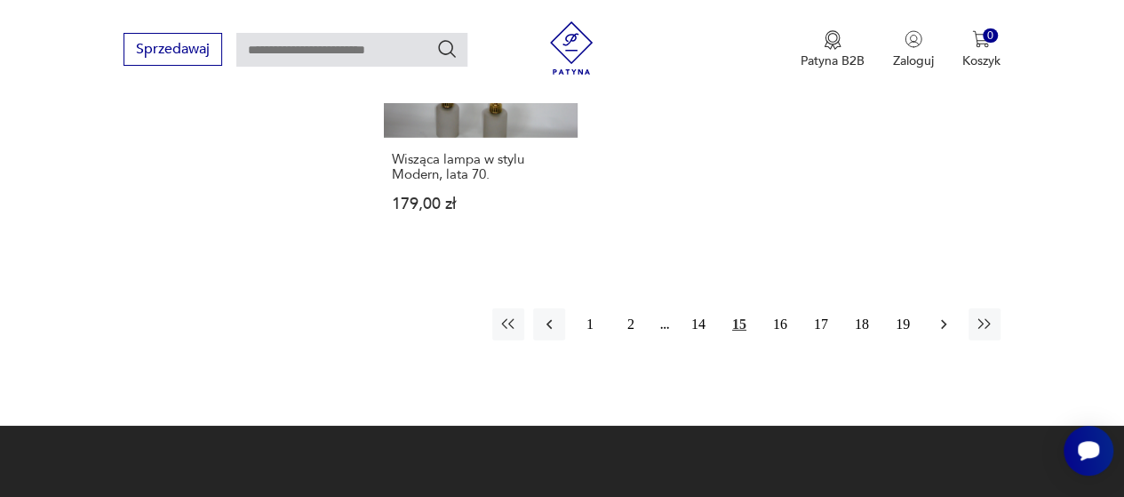
click at [932, 308] on button "button" at bounding box center [944, 324] width 32 height 32
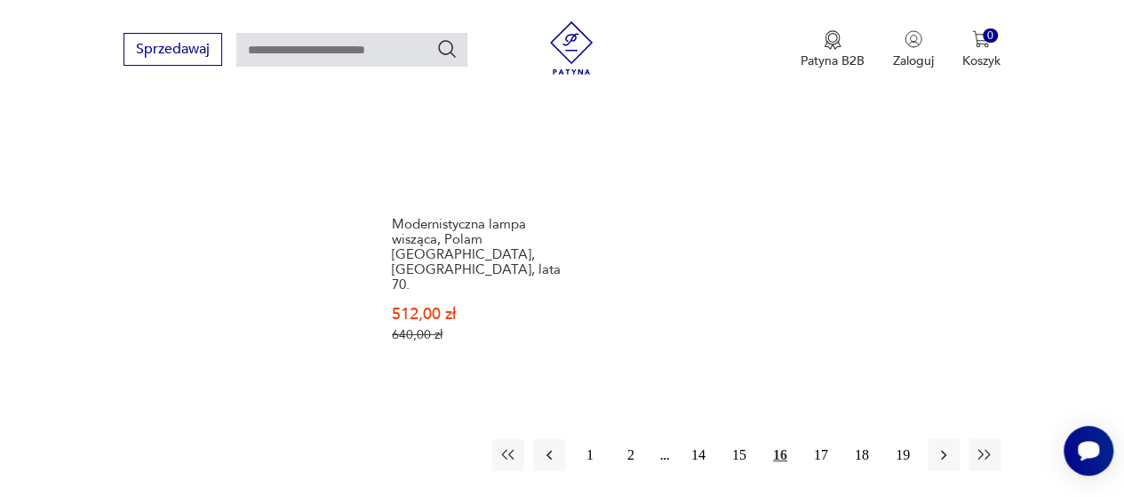
scroll to position [2604, 0]
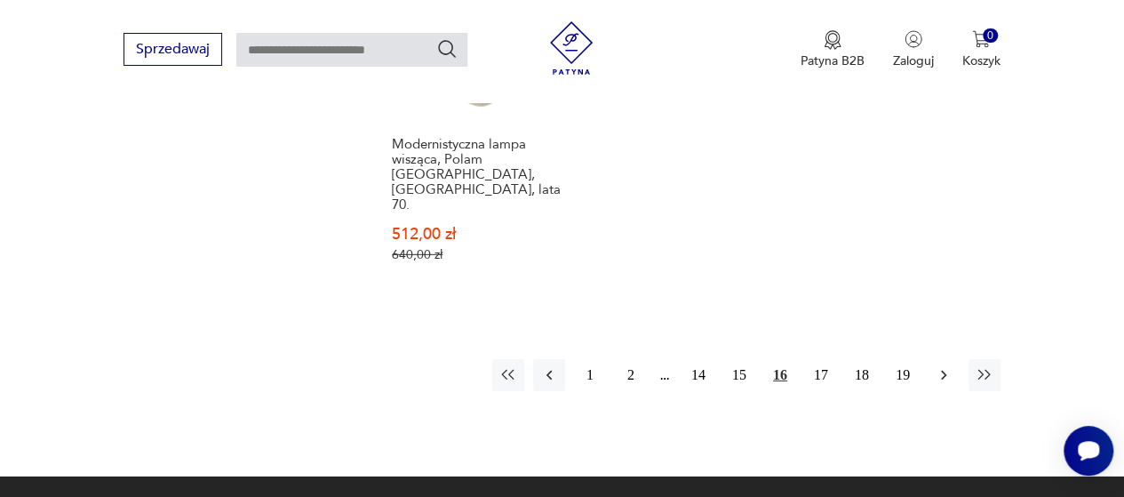
click at [939, 366] on icon "button" at bounding box center [944, 375] width 18 height 18
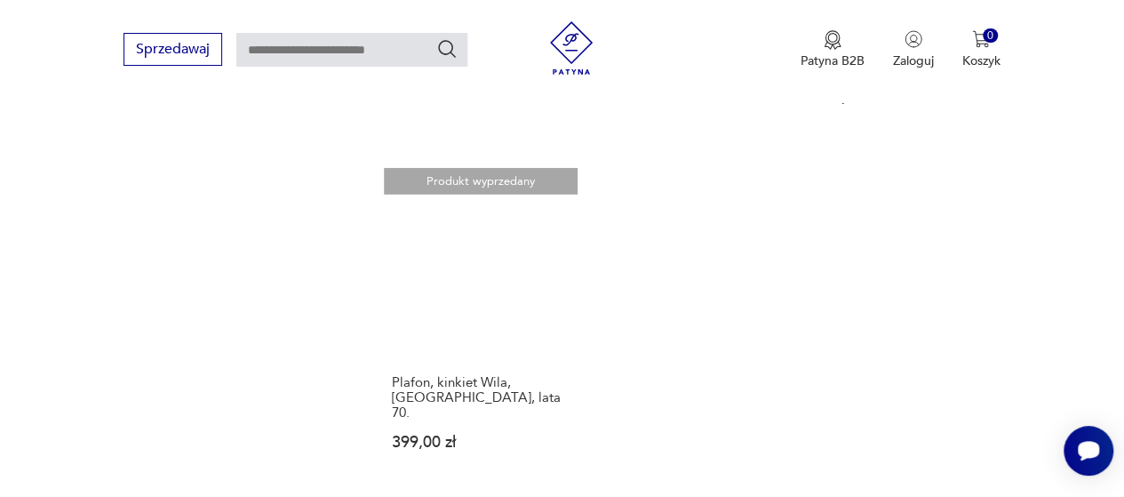
scroll to position [2604, 0]
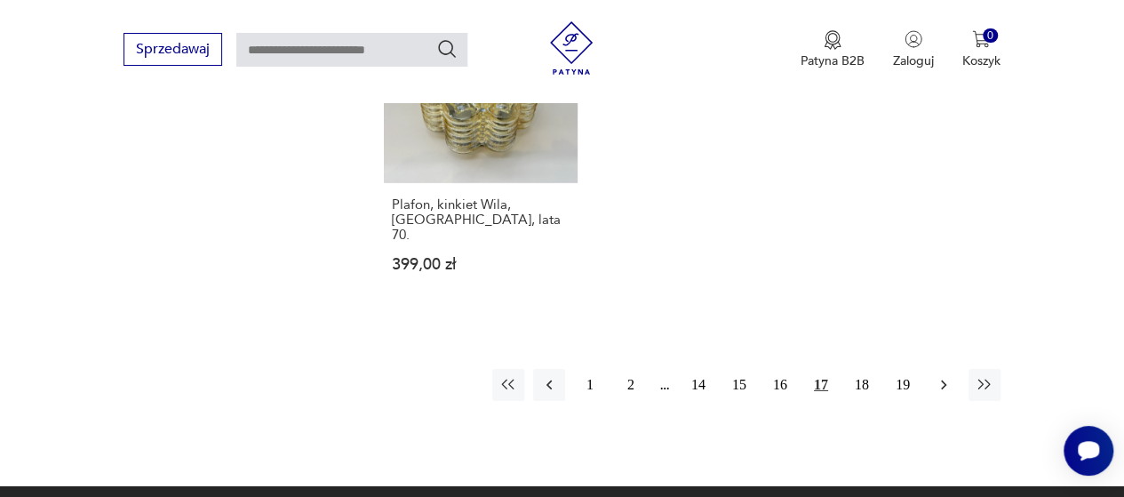
click at [947, 376] on icon "button" at bounding box center [944, 385] width 18 height 18
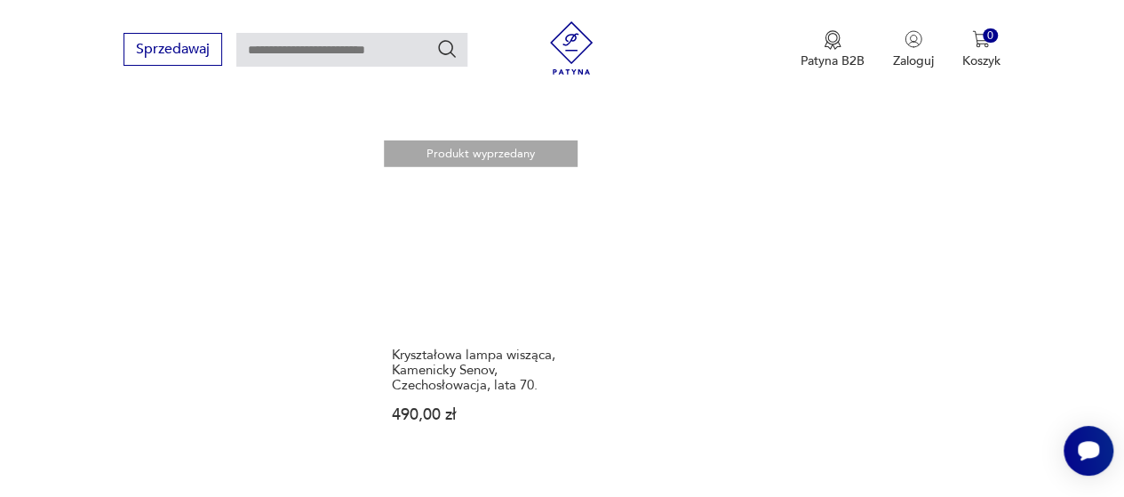
scroll to position [2515, 0]
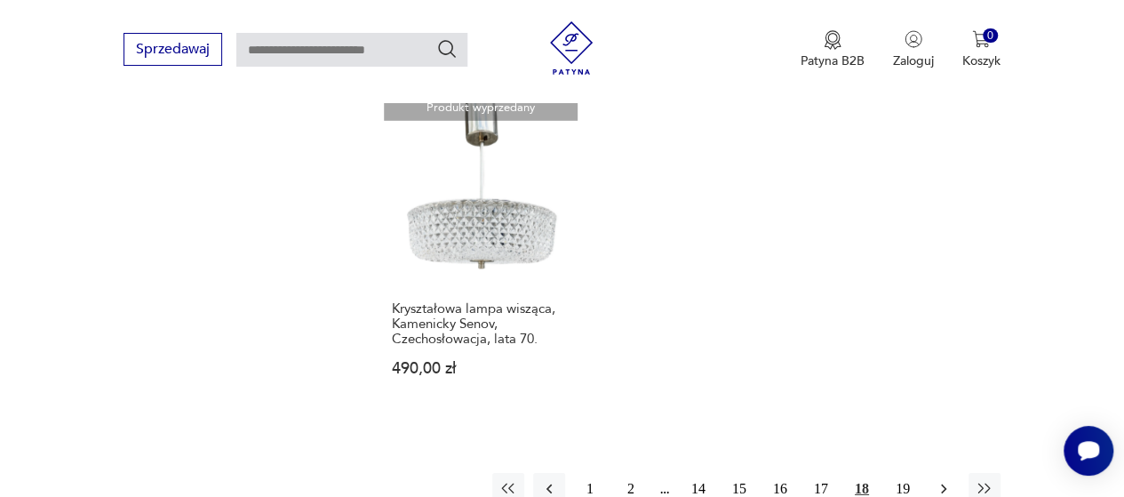
click at [933, 473] on button "button" at bounding box center [944, 489] width 32 height 32
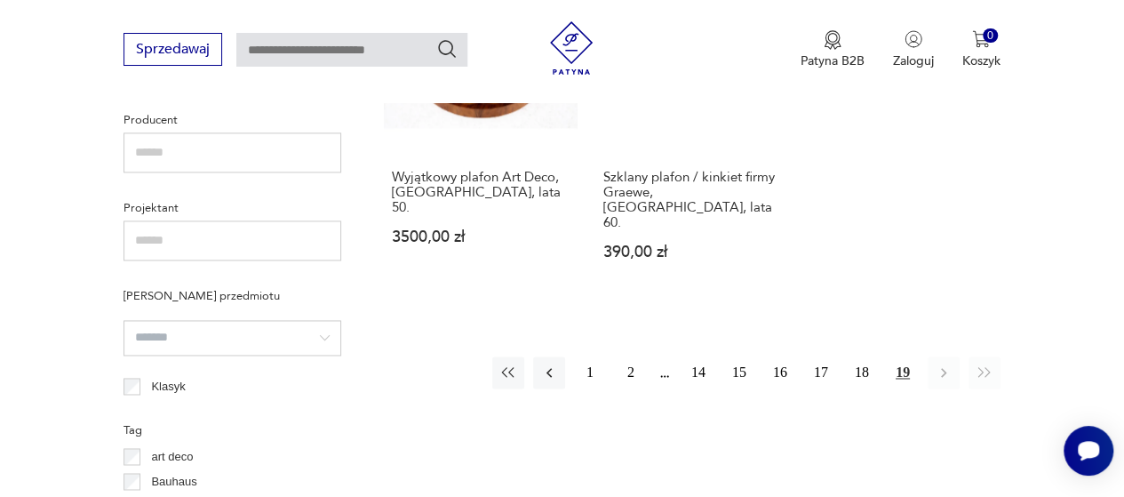
scroll to position [1271, 0]
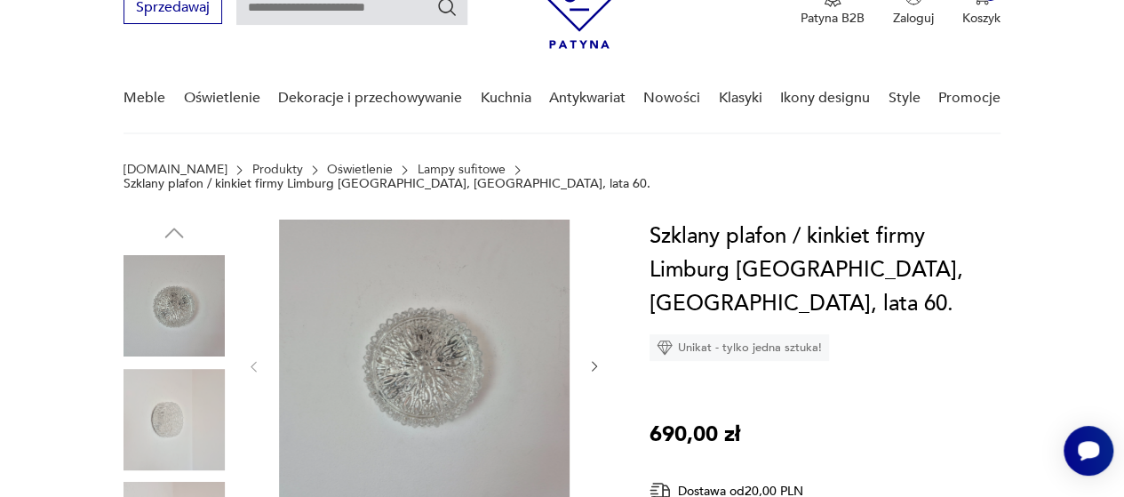
scroll to position [89, 0]
click at [427, 173] on link "Lampy sufitowe" at bounding box center [462, 169] width 88 height 14
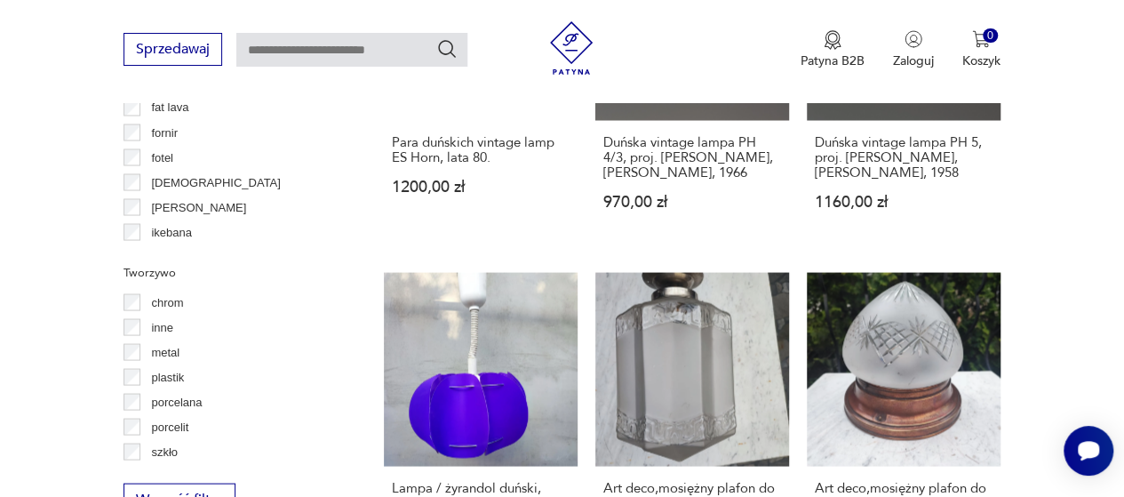
scroll to position [1538, 0]
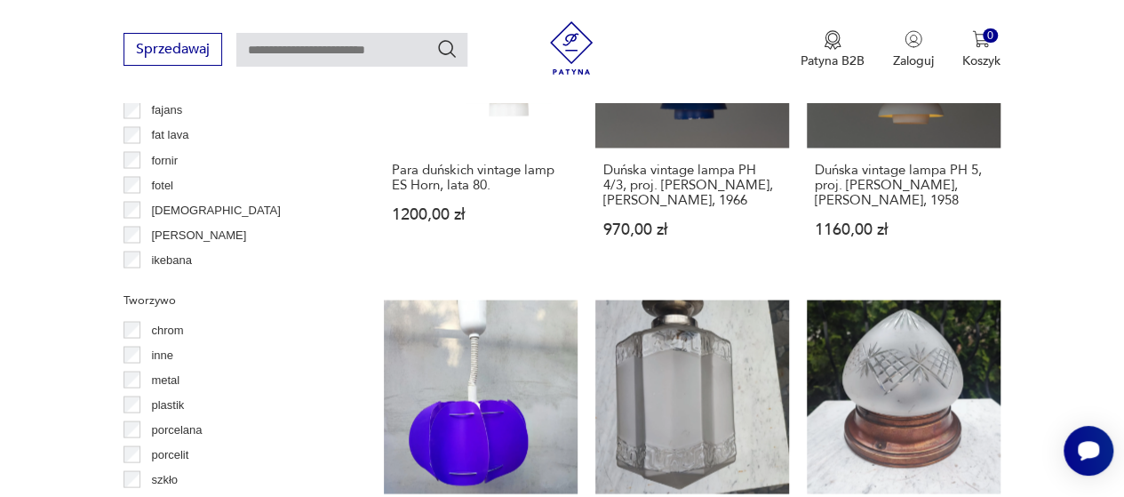
click at [141, 379] on label "metal" at bounding box center [159, 379] width 39 height 25
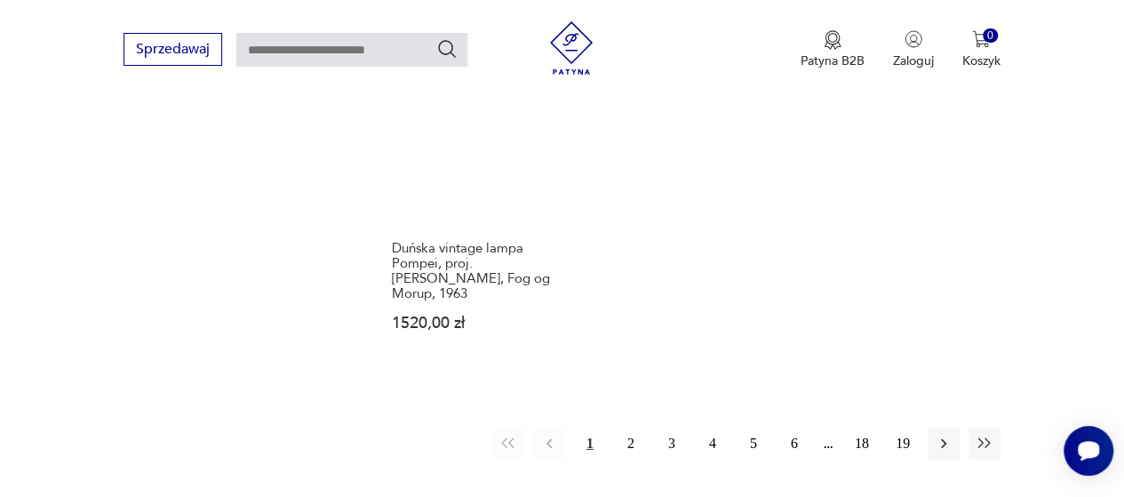
scroll to position [2693, 0]
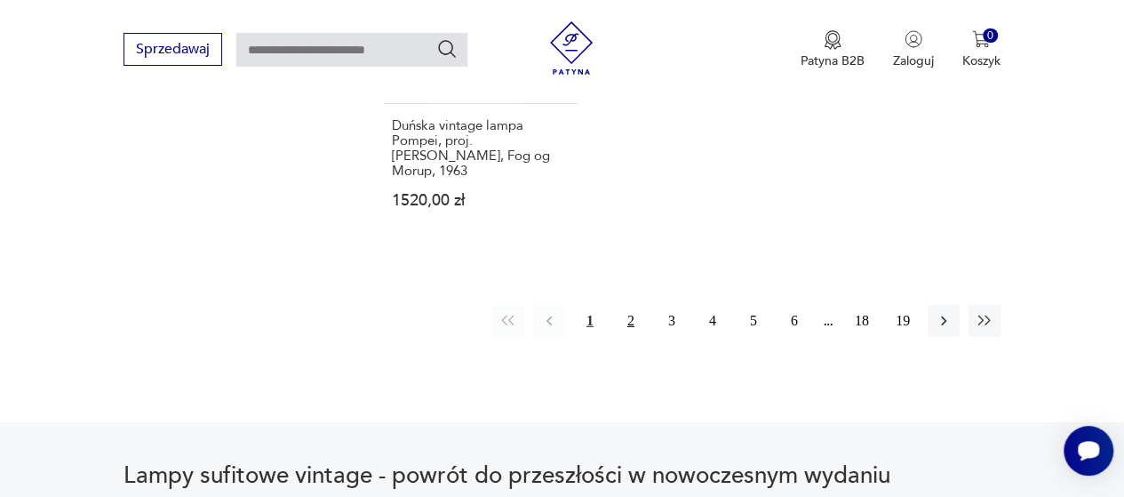
click at [631, 305] on button "2" at bounding box center [631, 321] width 32 height 32
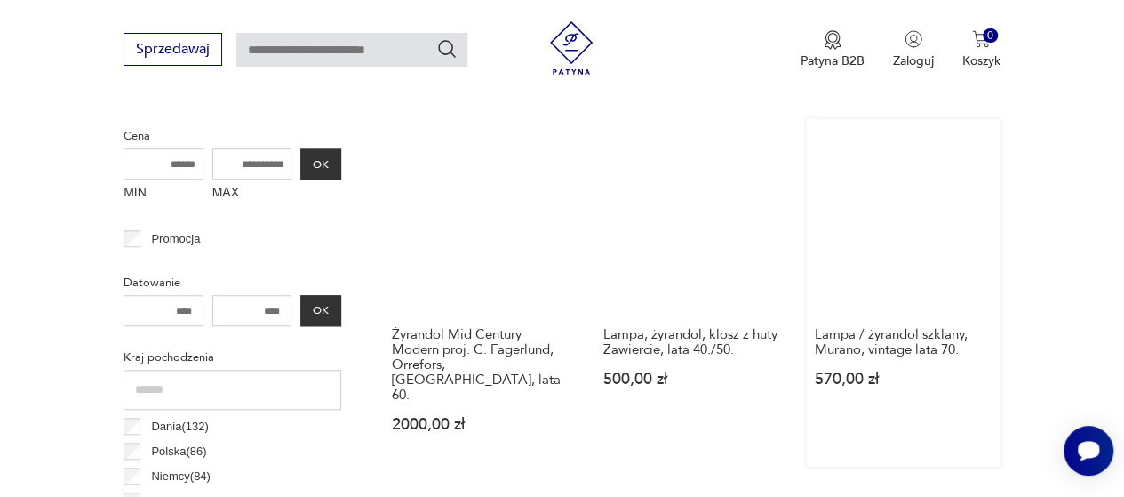
scroll to position [652, 0]
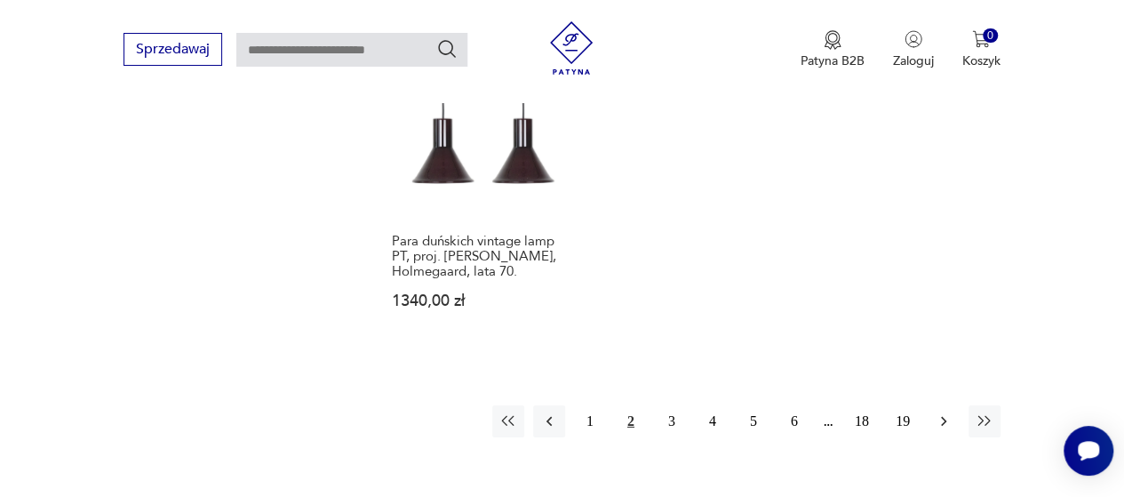
click at [941, 412] on icon "button" at bounding box center [944, 421] width 18 height 18
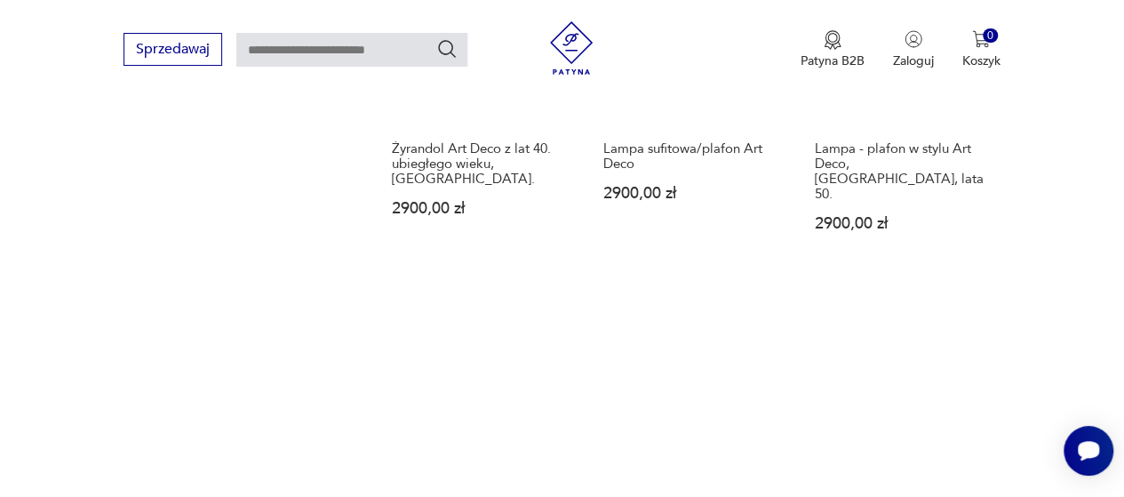
scroll to position [2523, 0]
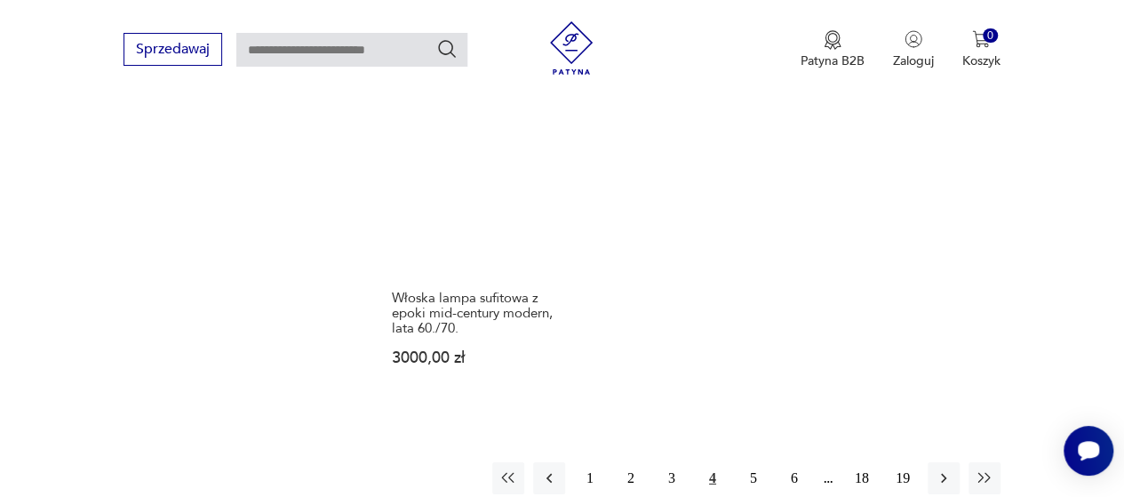
scroll to position [2604, 0]
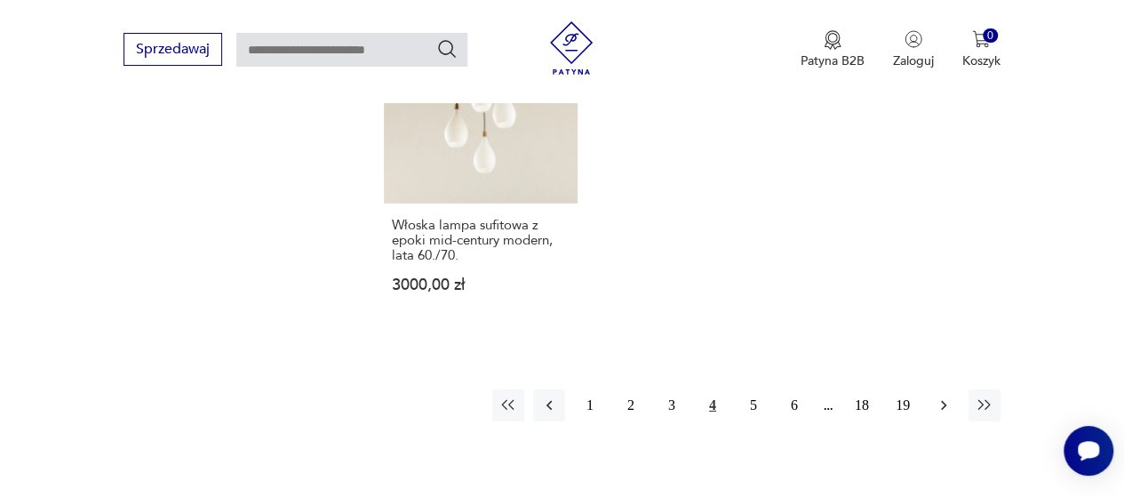
click at [935, 396] on icon "button" at bounding box center [944, 405] width 18 height 18
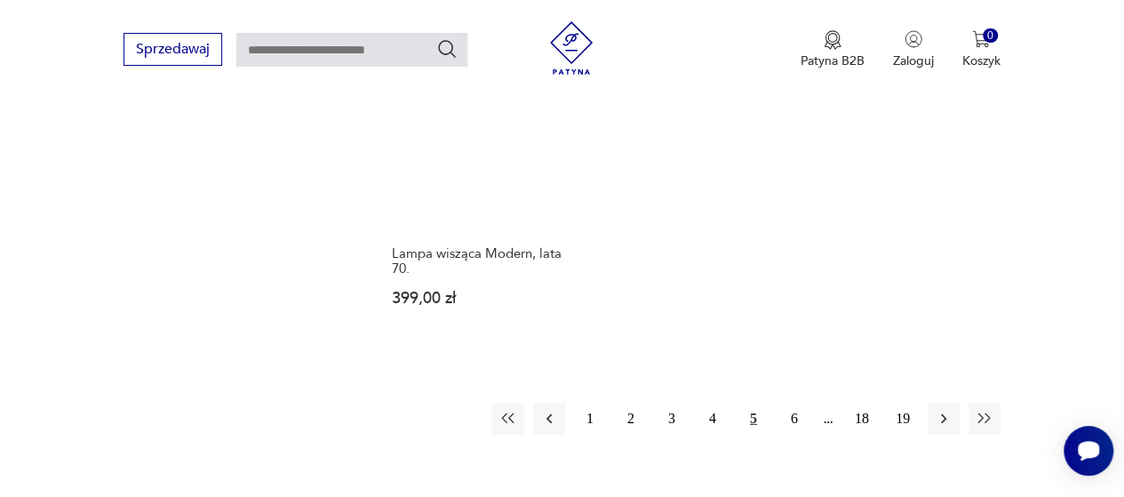
scroll to position [2604, 0]
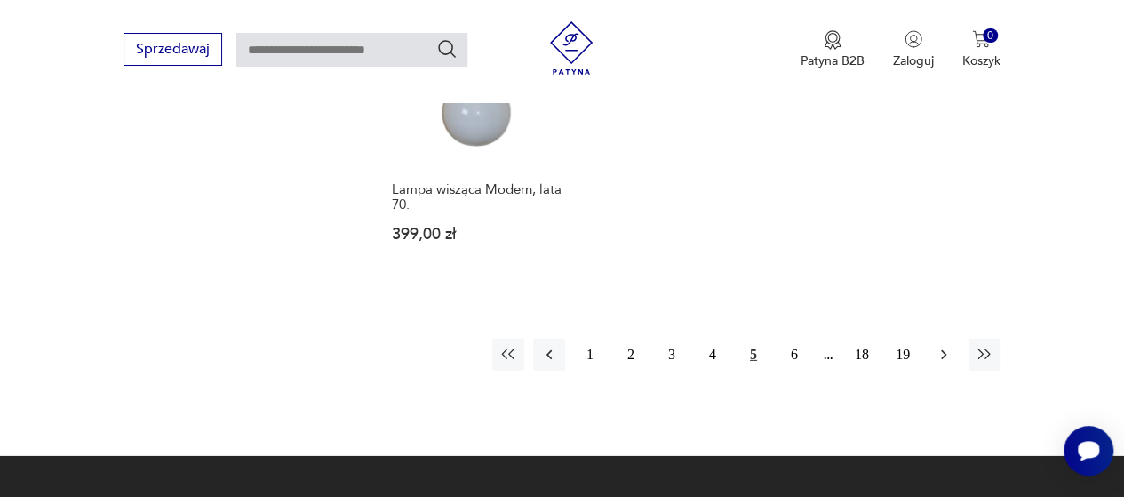
click at [947, 346] on icon "button" at bounding box center [944, 355] width 18 height 18
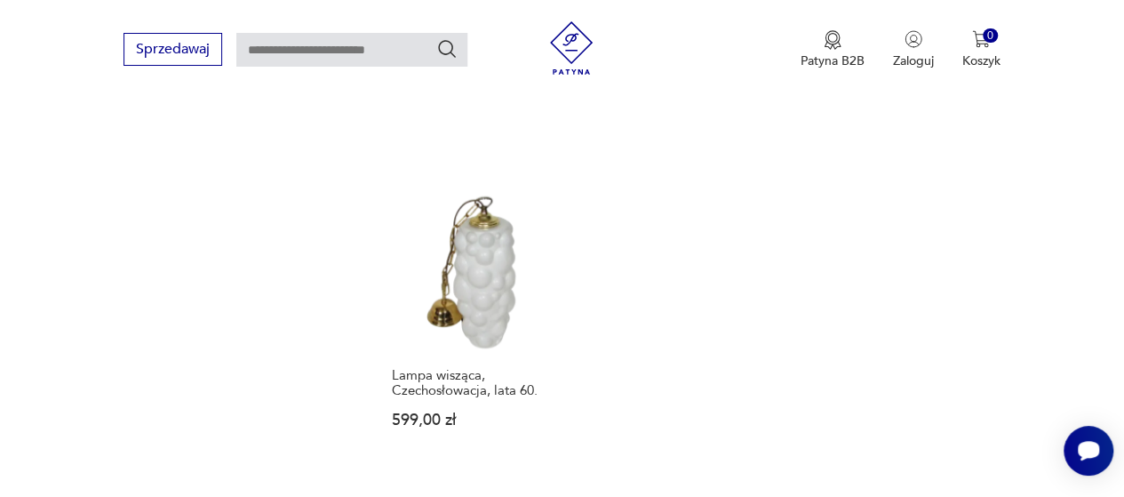
scroll to position [2515, 0]
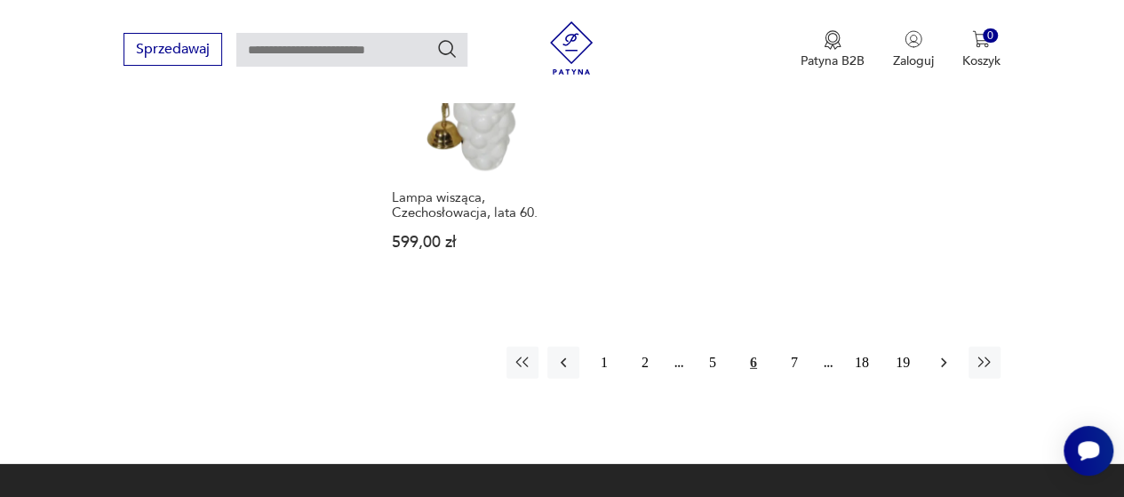
click at [945, 354] on icon "button" at bounding box center [944, 363] width 18 height 18
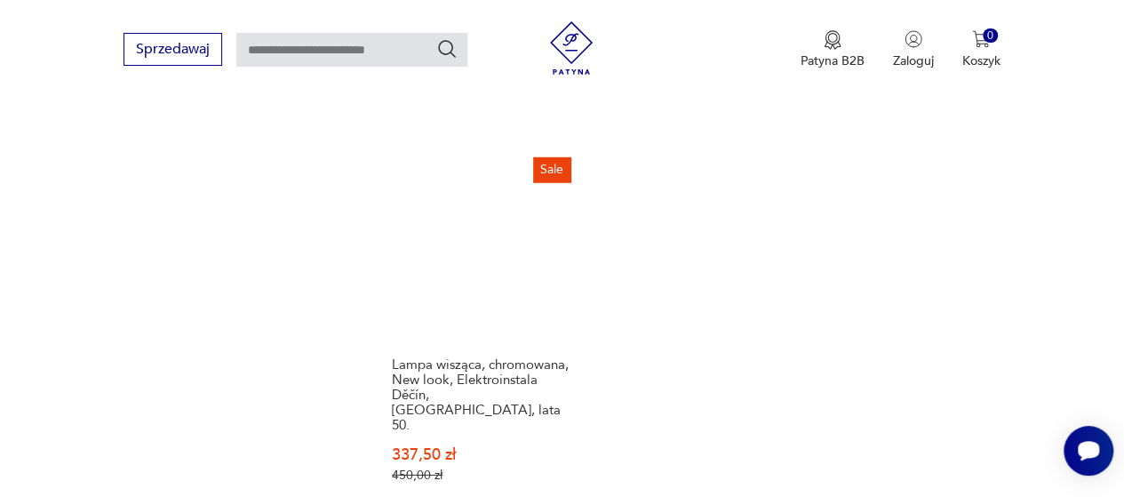
scroll to position [2782, 0]
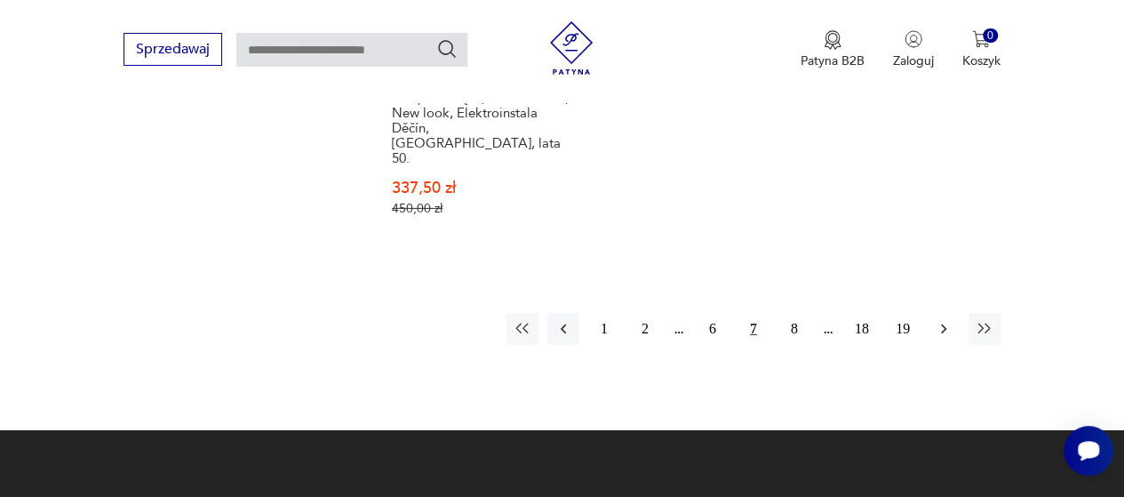
click at [940, 320] on icon "button" at bounding box center [944, 329] width 18 height 18
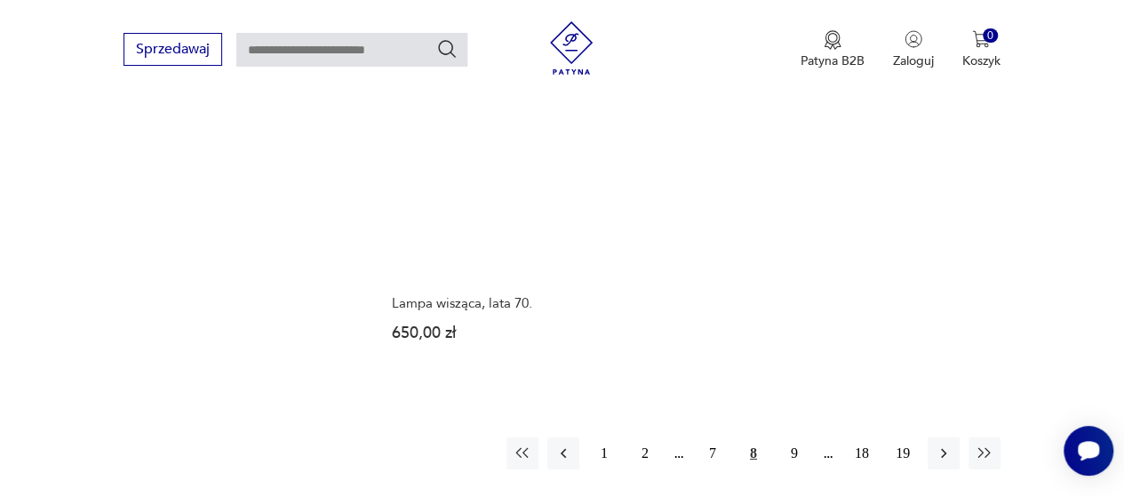
scroll to position [2604, 0]
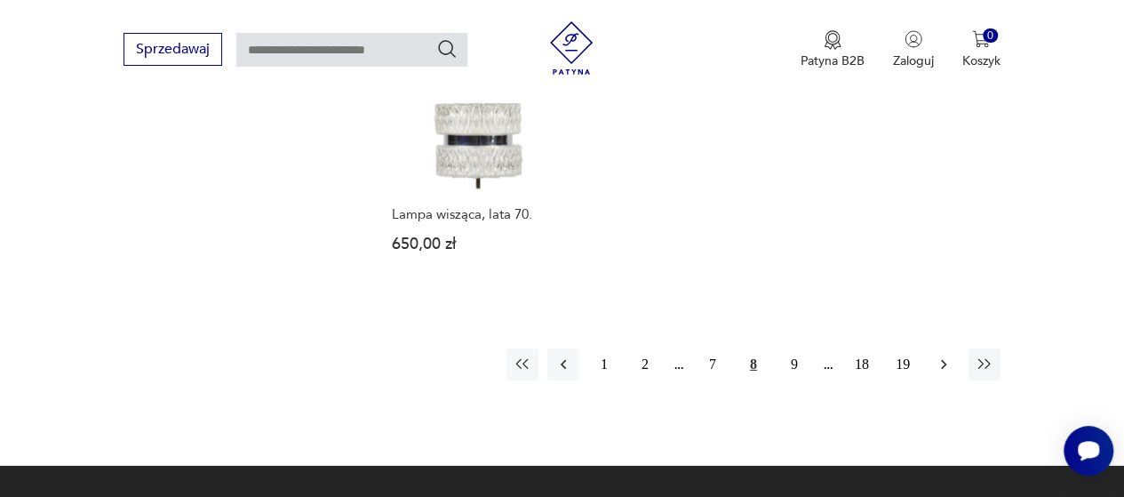
click at [951, 356] on icon "button" at bounding box center [944, 365] width 18 height 18
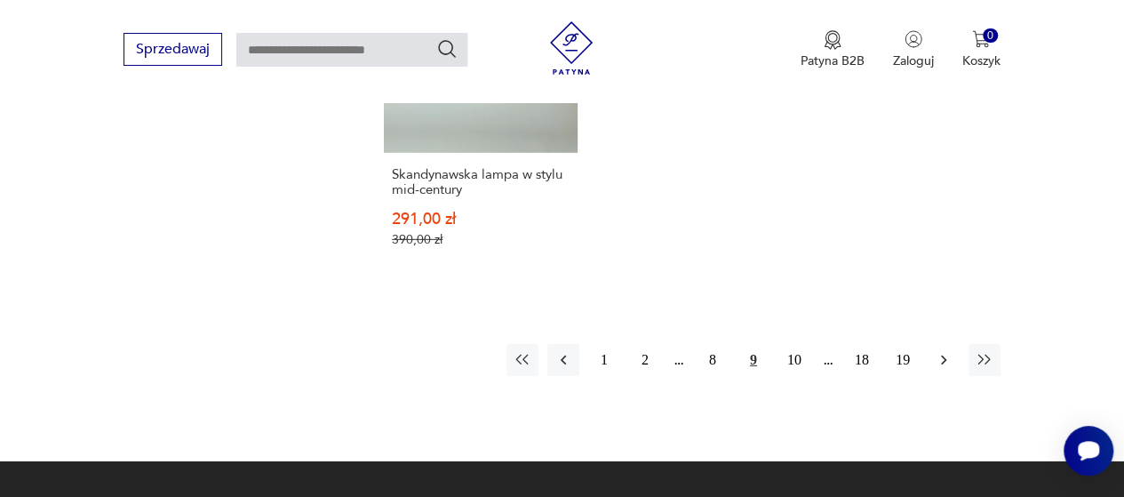
click at [943, 351] on icon "button" at bounding box center [944, 360] width 18 height 18
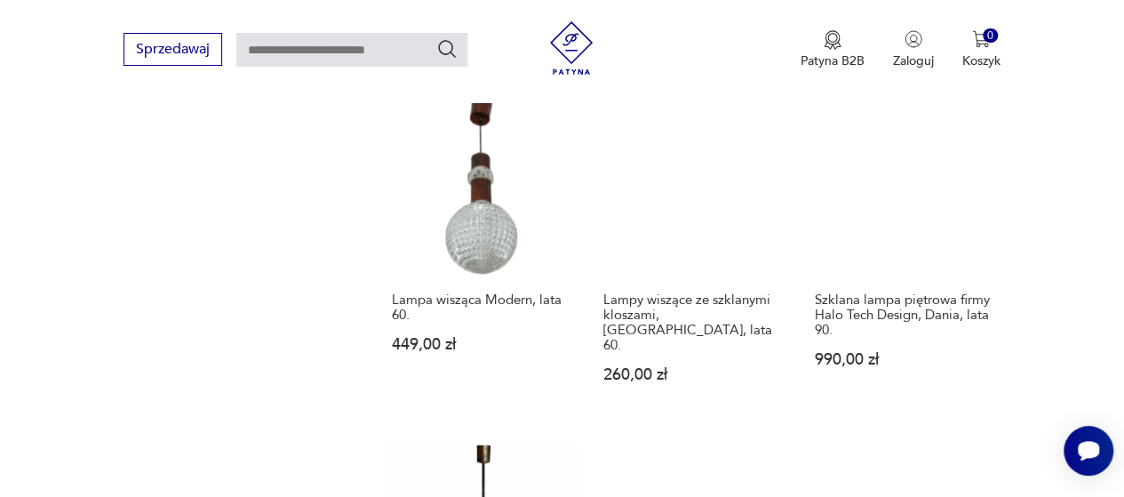
scroll to position [2515, 0]
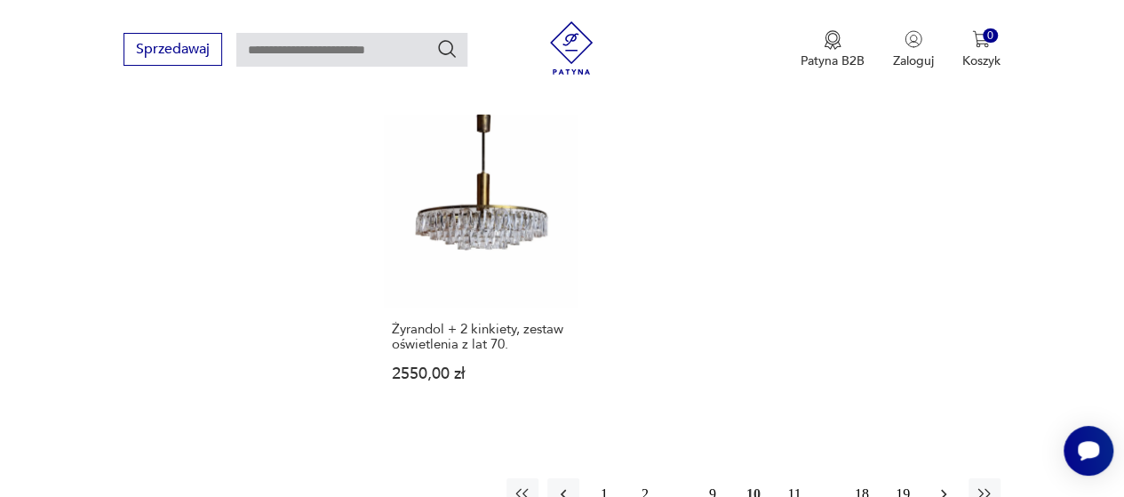
click at [938, 485] on icon "button" at bounding box center [944, 494] width 18 height 18
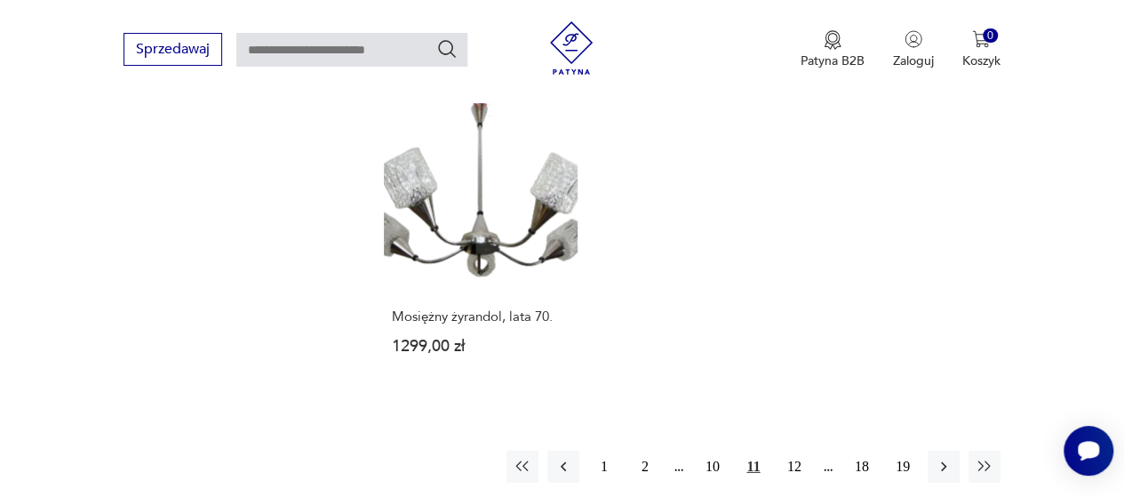
scroll to position [2604, 0]
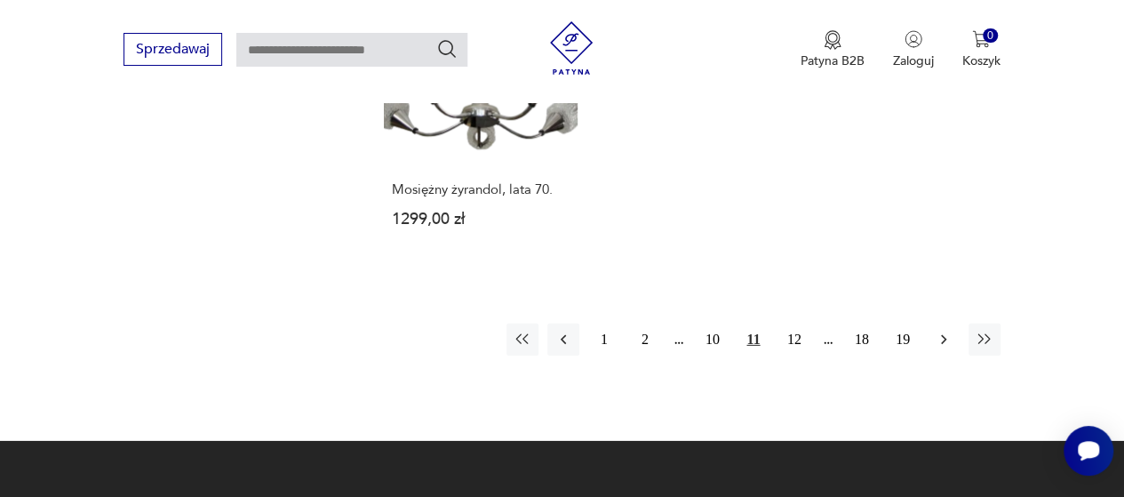
click at [949, 331] on icon "button" at bounding box center [944, 340] width 18 height 18
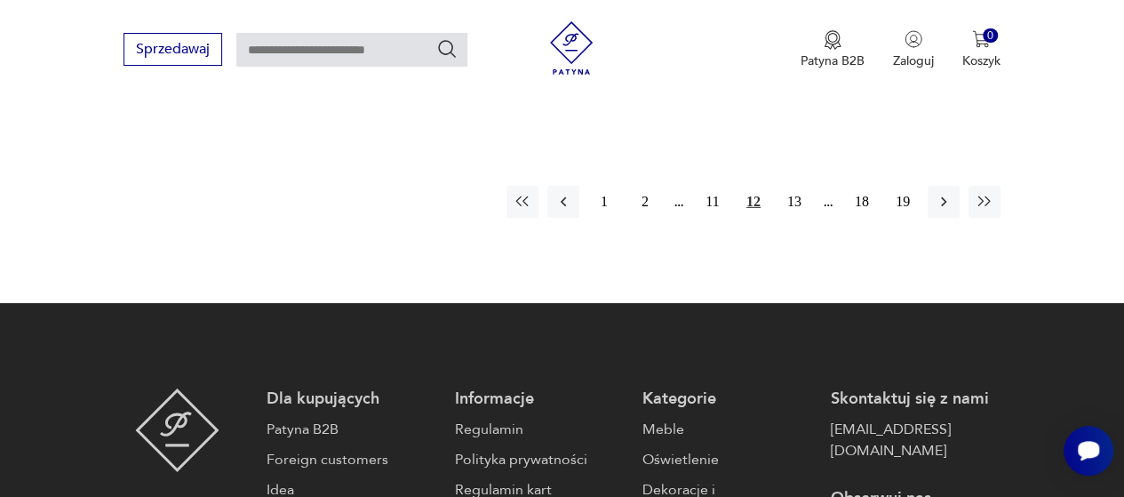
scroll to position [2693, 0]
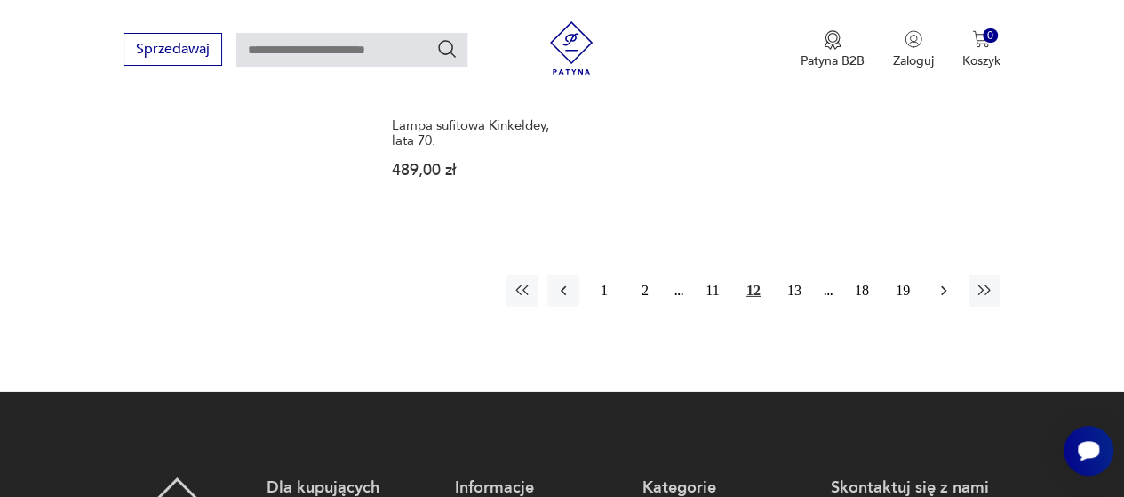
click at [939, 282] on icon "button" at bounding box center [944, 291] width 18 height 18
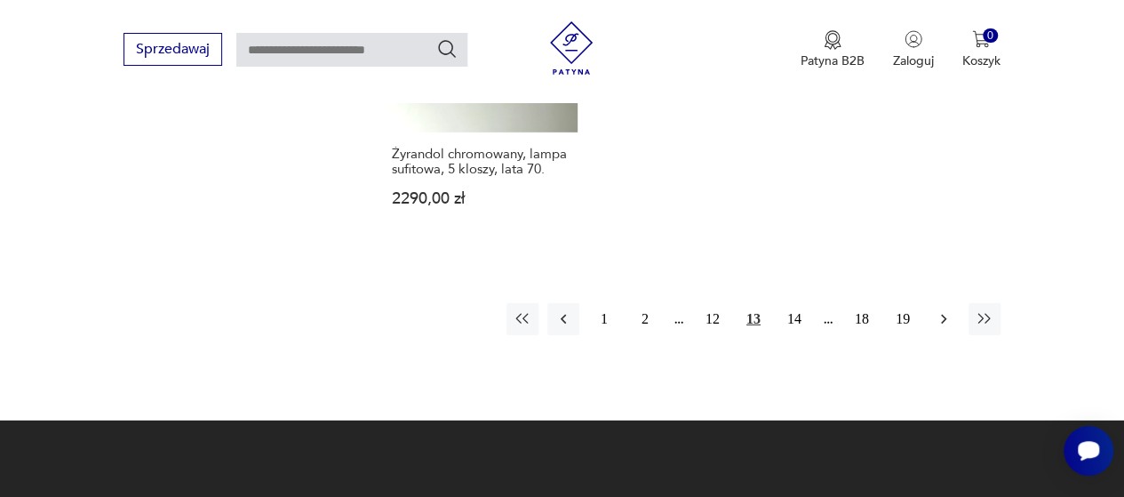
click at [940, 310] on icon "button" at bounding box center [944, 319] width 18 height 18
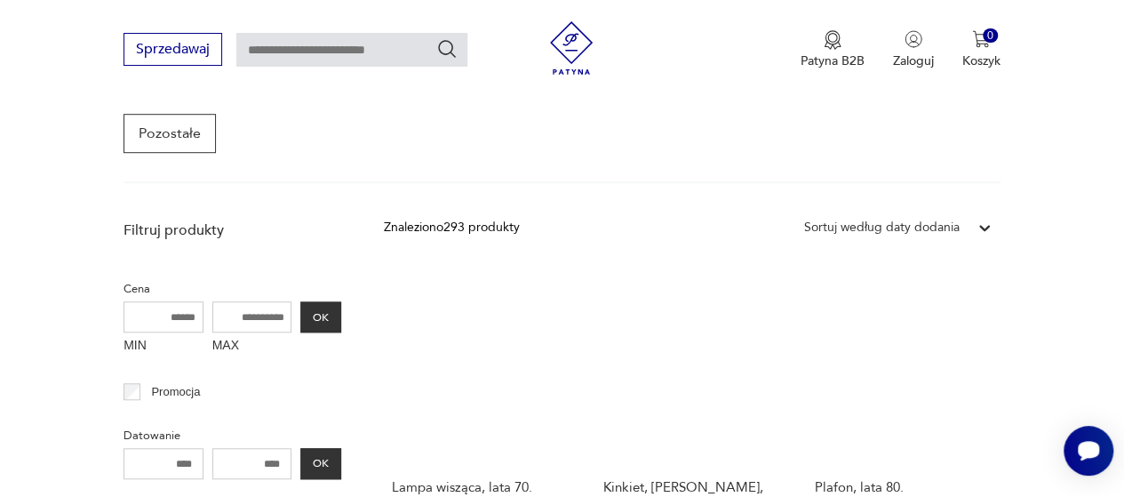
scroll to position [471, 0]
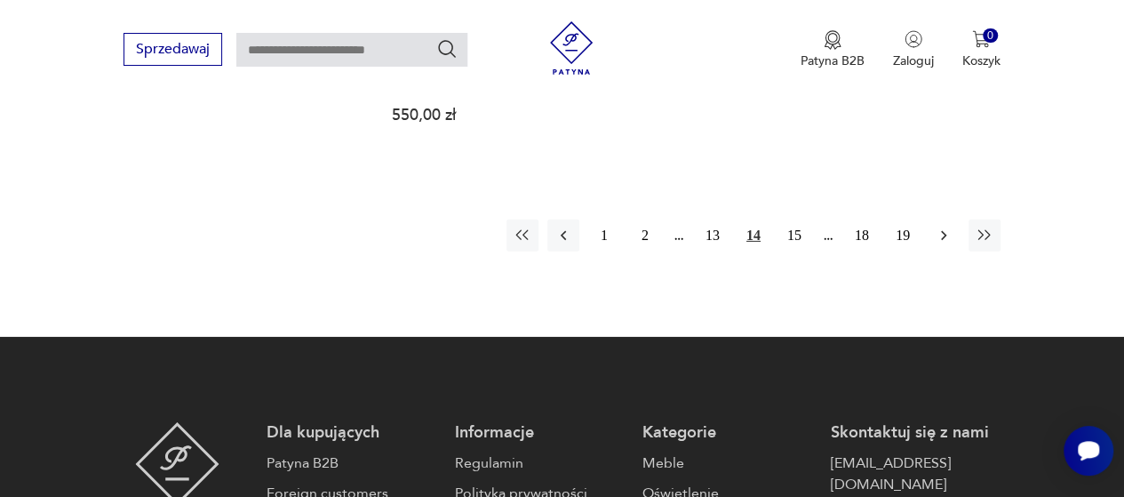
click at [946, 227] on icon "button" at bounding box center [944, 236] width 18 height 18
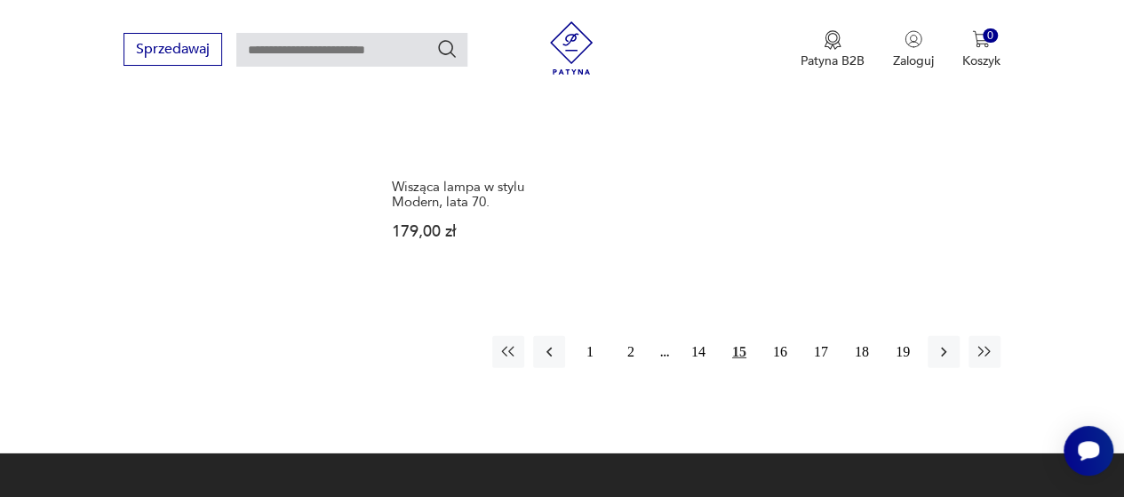
scroll to position [2604, 0]
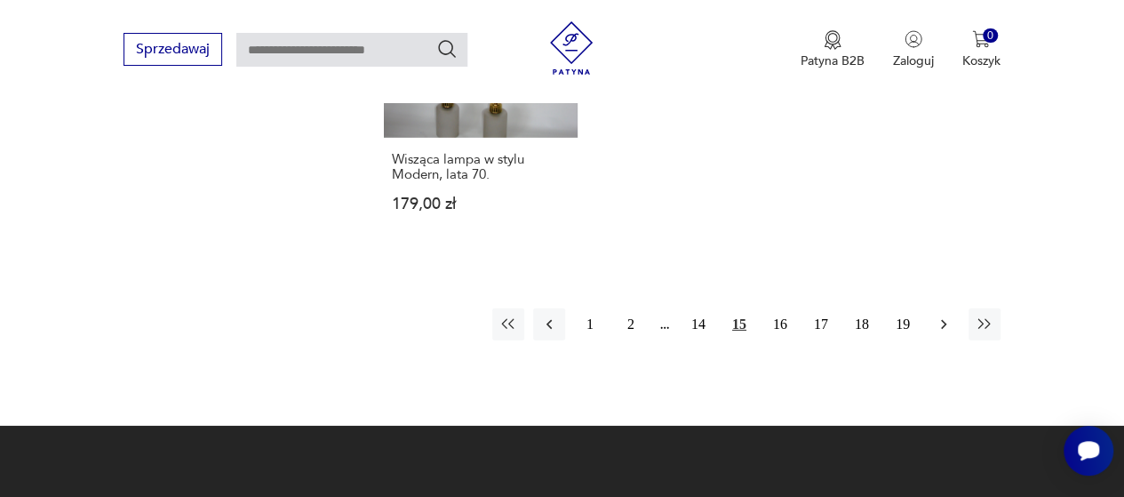
click at [947, 316] on icon "button" at bounding box center [944, 325] width 18 height 18
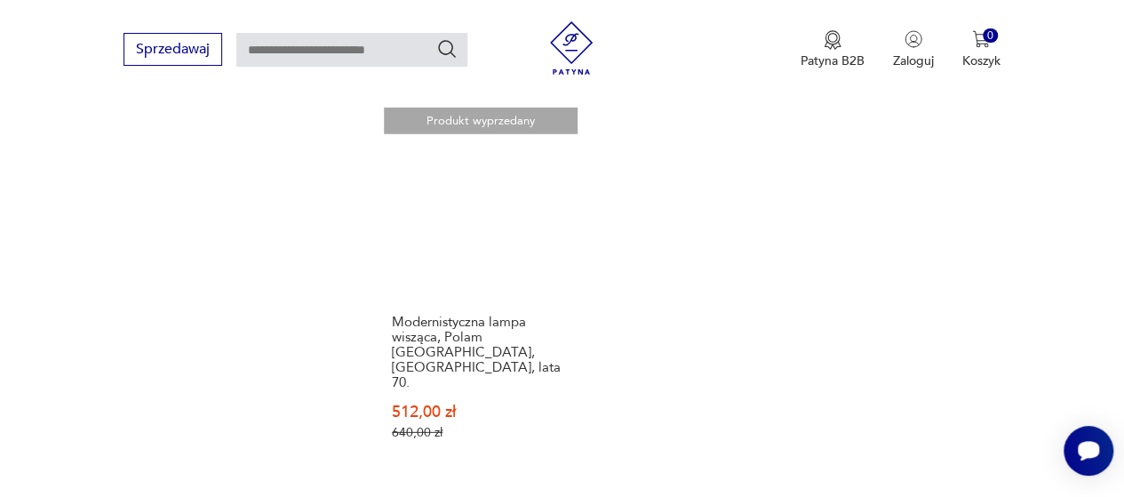
scroll to position [2693, 0]
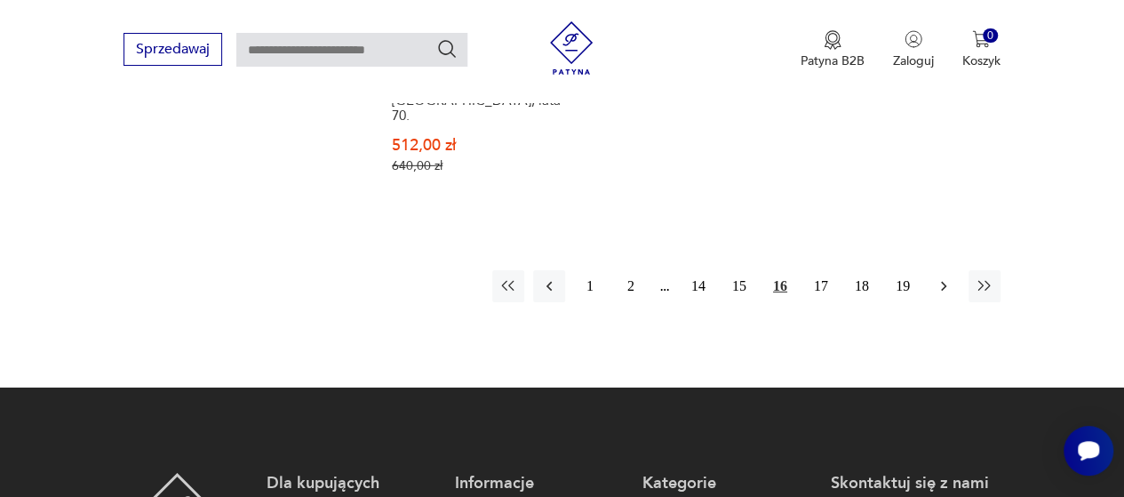
click at [951, 277] on icon "button" at bounding box center [944, 286] width 18 height 18
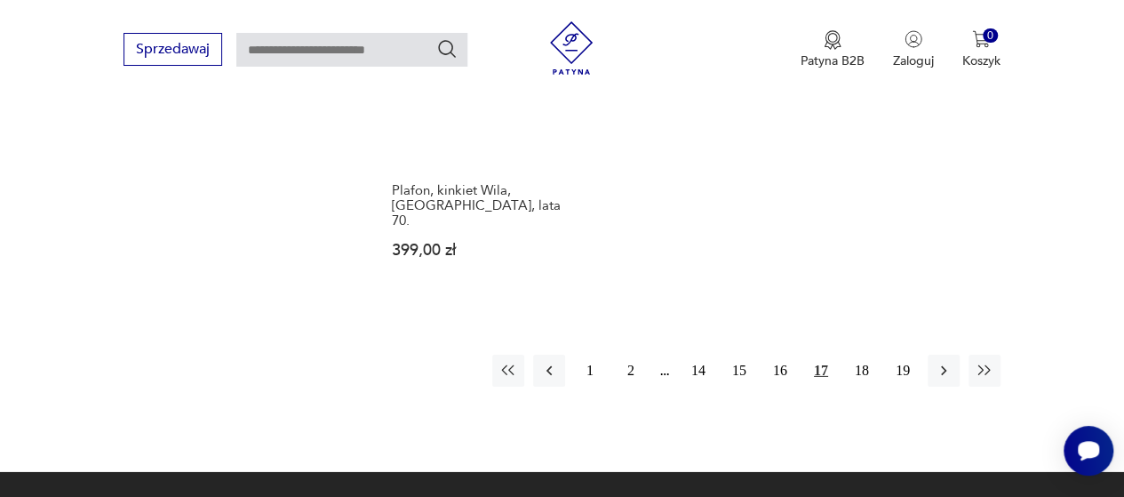
scroll to position [2693, 0]
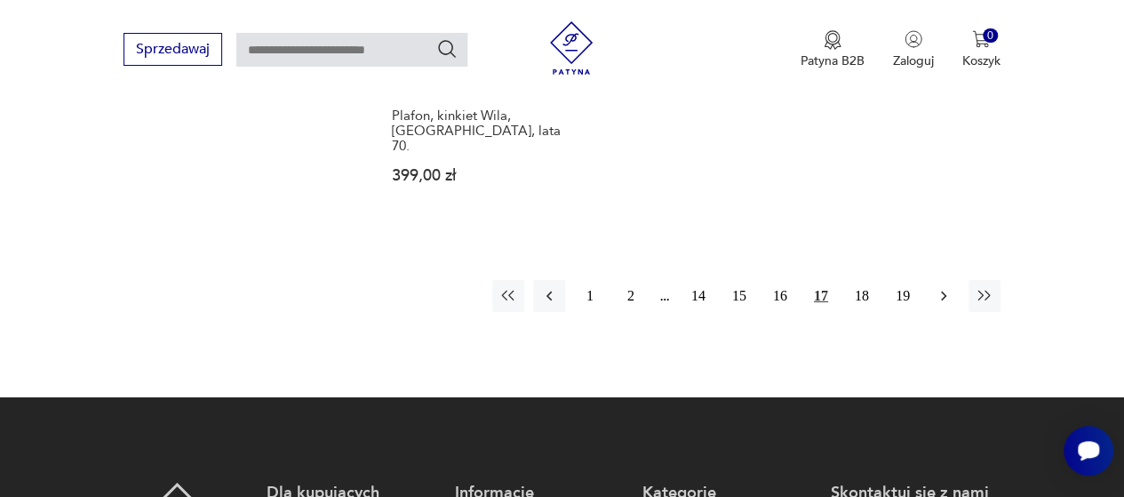
click at [946, 287] on icon "button" at bounding box center [944, 296] width 18 height 18
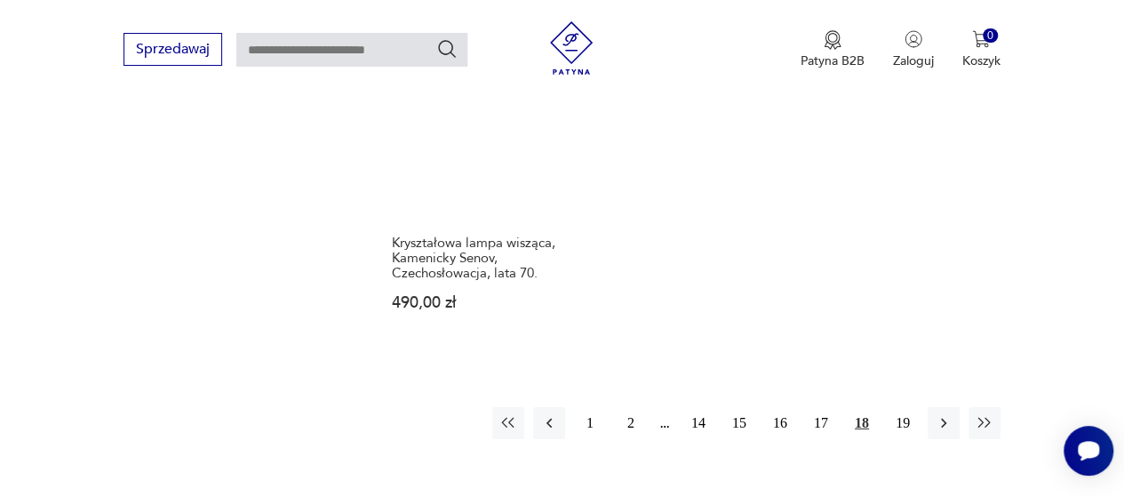
scroll to position [2693, 0]
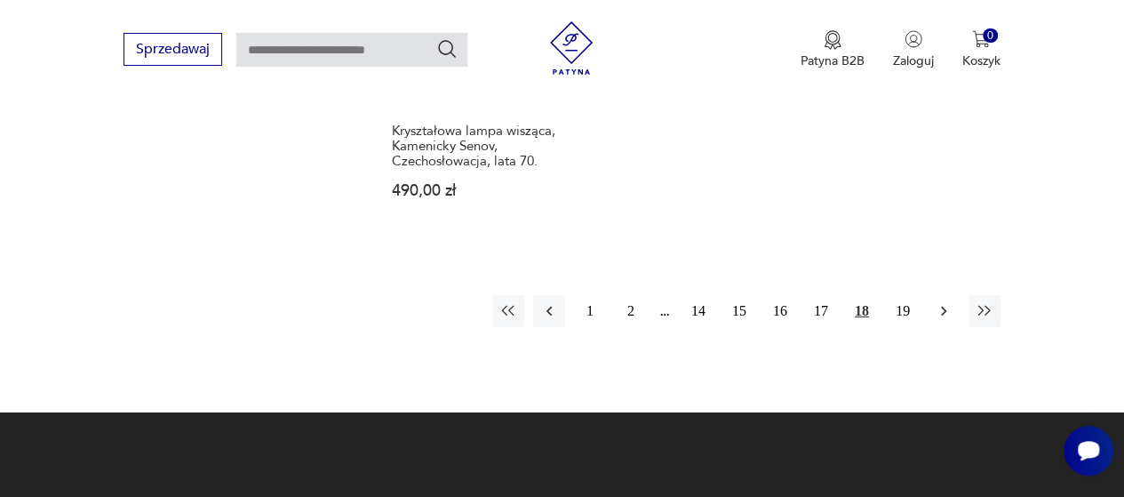
click at [944, 307] on icon "button" at bounding box center [943, 312] width 5 height 10
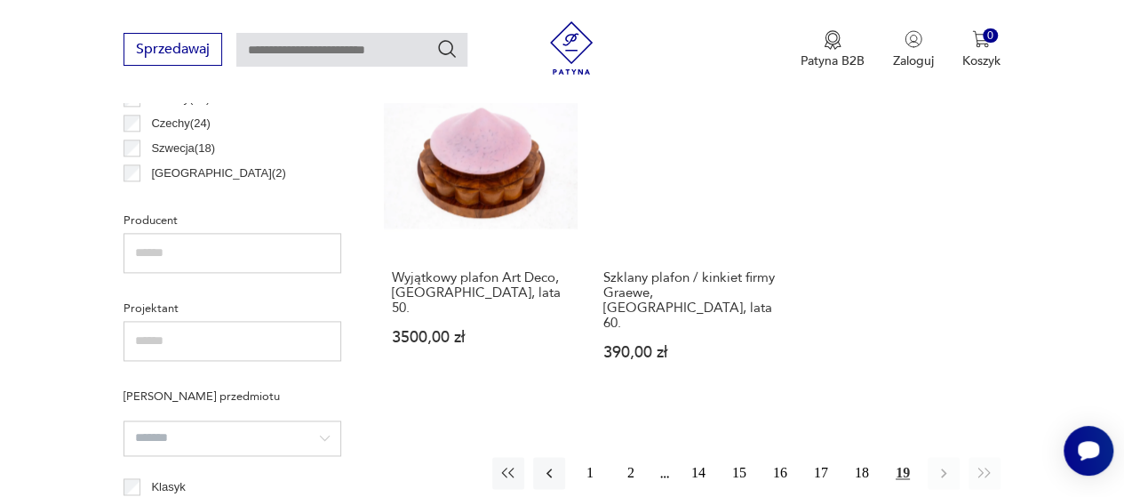
scroll to position [1271, 0]
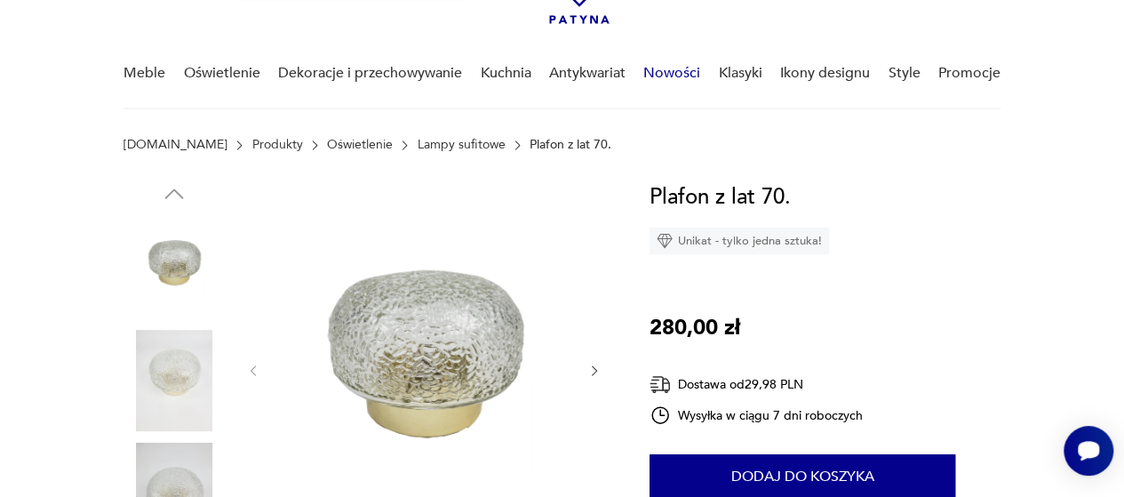
scroll to position [178, 0]
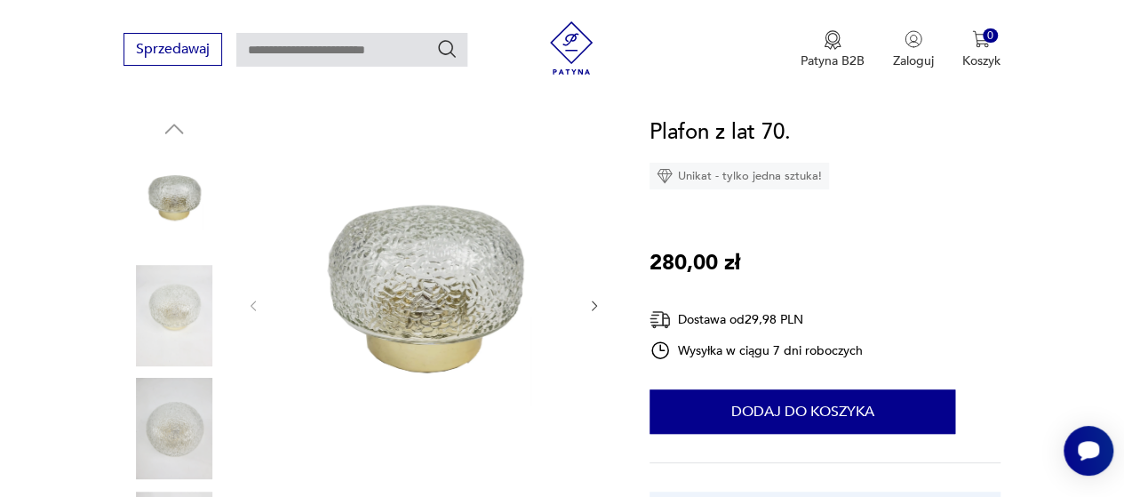
click at [590, 305] on icon "button" at bounding box center [594, 306] width 14 height 14
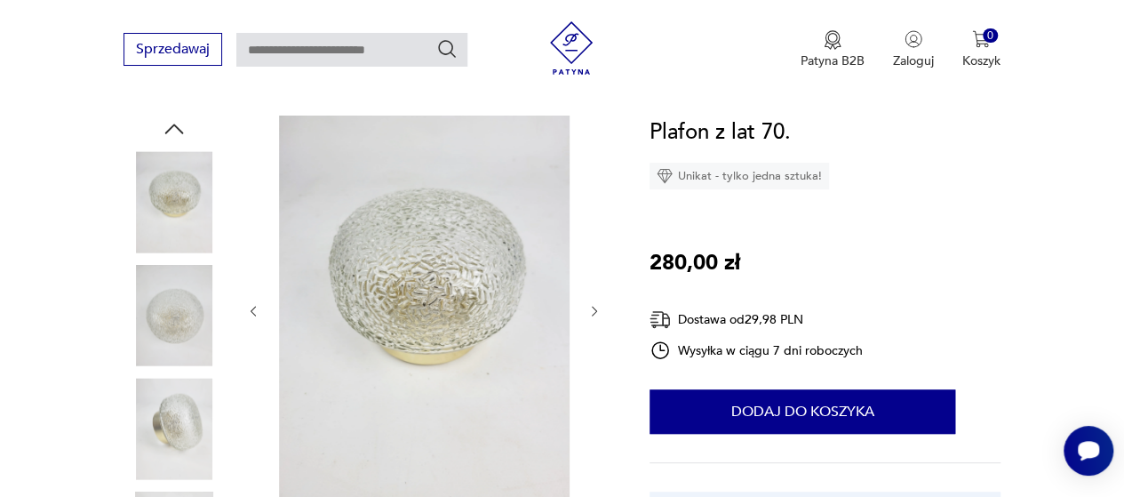
click at [590, 305] on icon "button" at bounding box center [594, 311] width 14 height 14
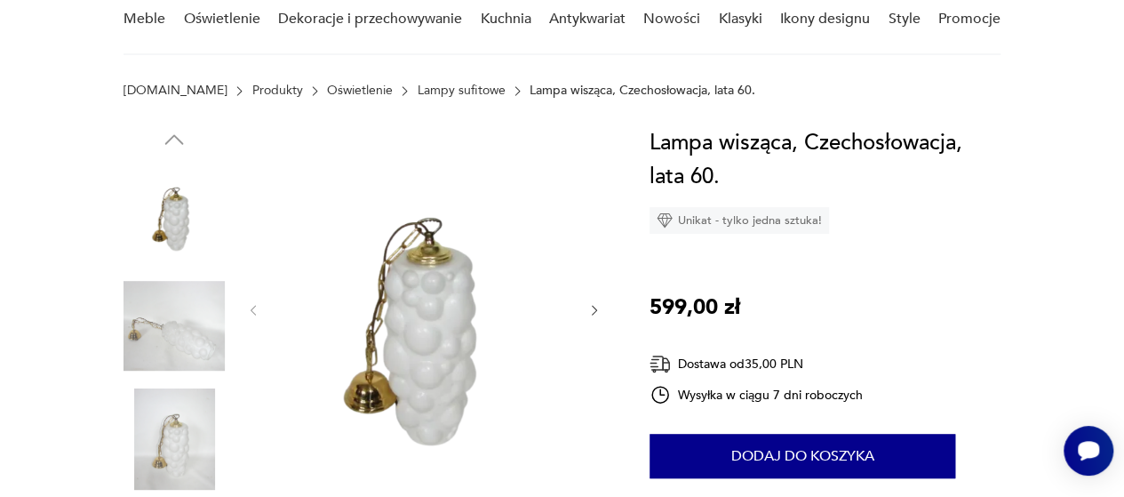
scroll to position [178, 0]
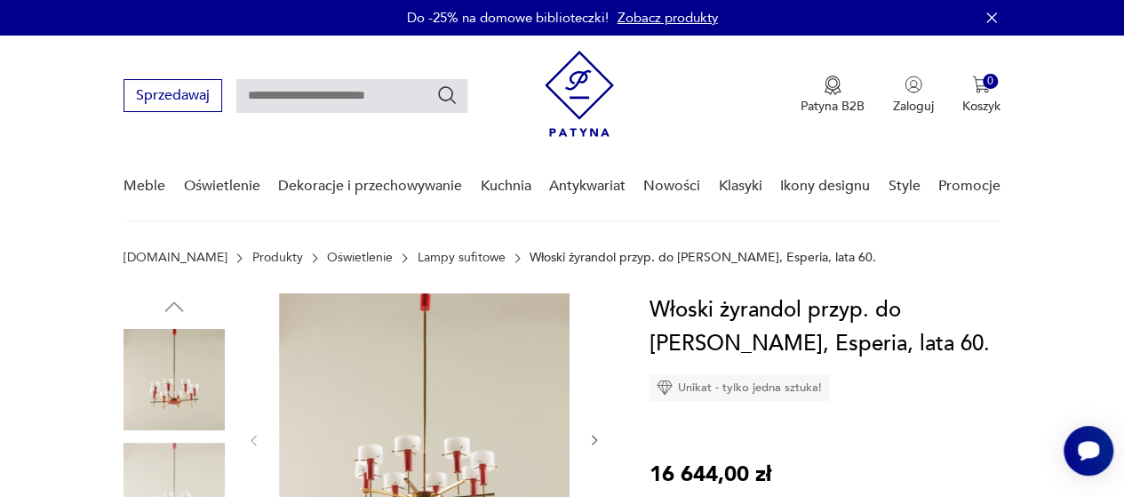
scroll to position [178, 0]
